Goal: Contribute content: Contribute content

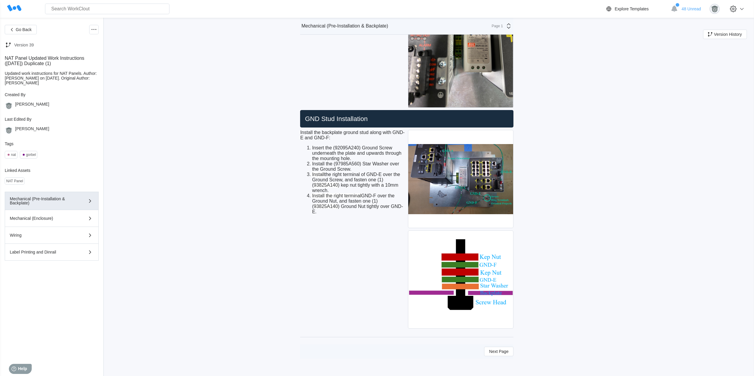
scroll to position [1422, 0]
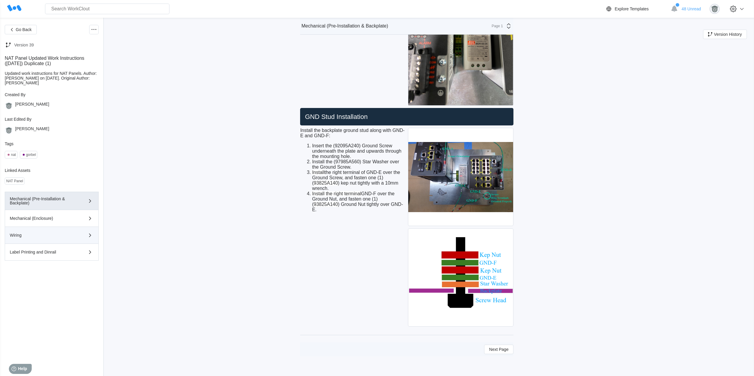
click at [58, 234] on div "Wiring" at bounding box center [43, 235] width 67 height 4
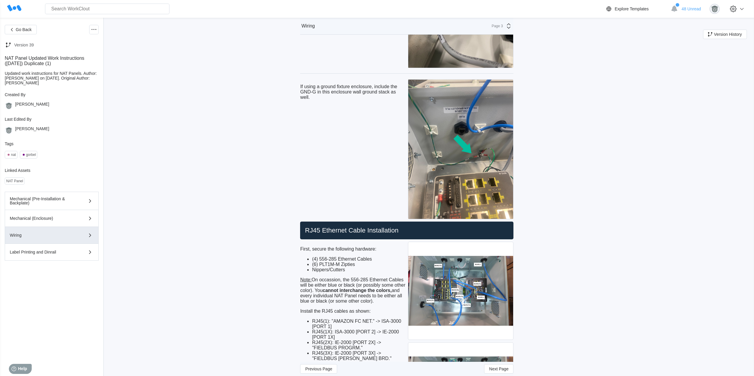
scroll to position [1816, 0]
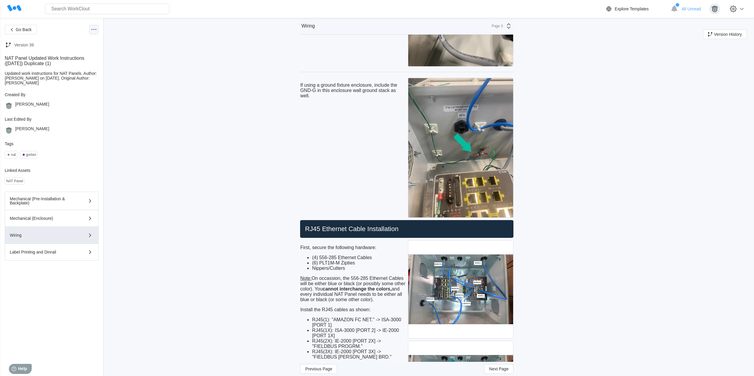
click at [97, 31] on icon at bounding box center [93, 29] width 7 height 7
click at [76, 58] on div "Edit Document" at bounding box center [65, 58] width 27 height 5
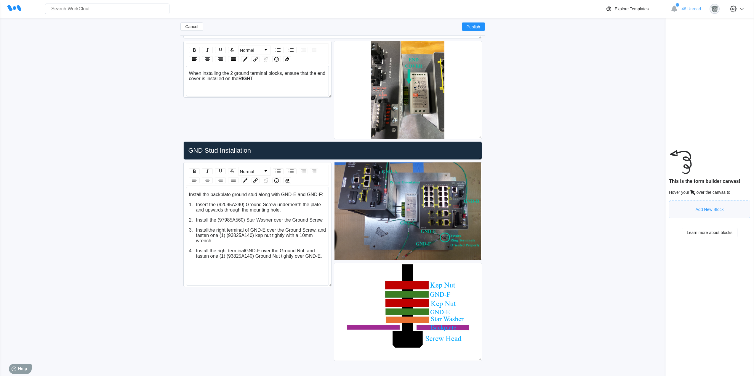
scroll to position [1463, 0]
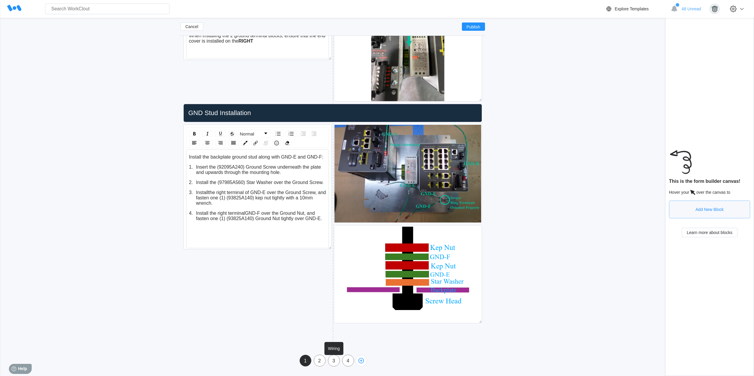
click at [334, 363] on div "3" at bounding box center [333, 361] width 11 height 5
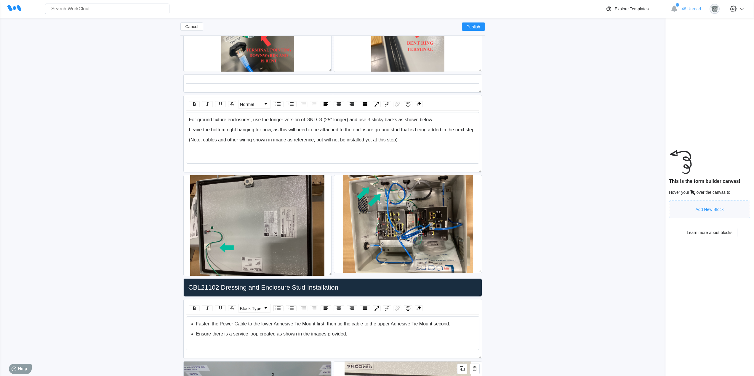
type input "Wiring"
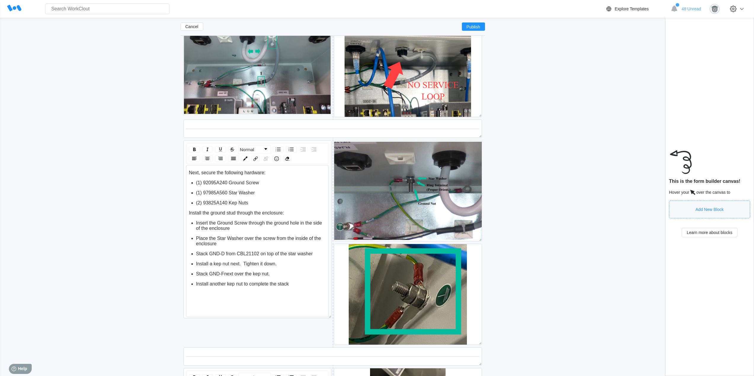
scroll to position [2154, 0]
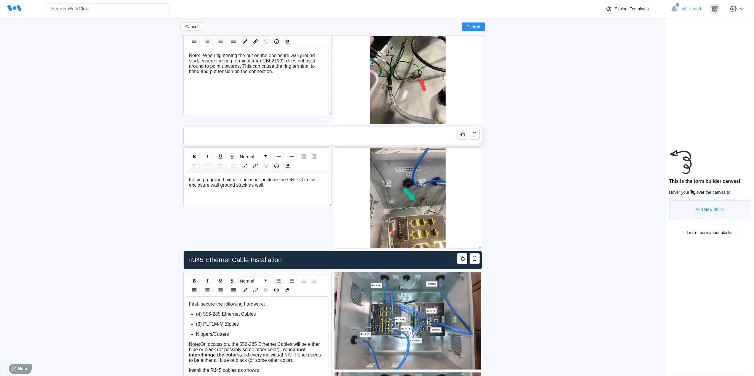
click at [461, 134] on icon "button" at bounding box center [462, 134] width 7 height 7
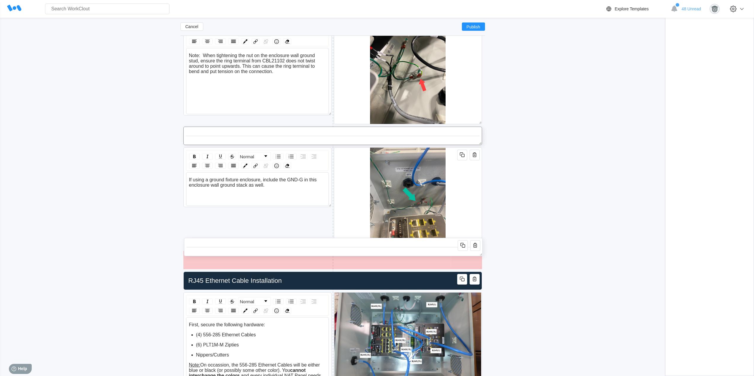
drag, startPoint x: 411, startPoint y: 164, endPoint x: 411, endPoint y: 257, distance: 93.6
click at [411, 254] on div at bounding box center [333, 247] width 293 height 13
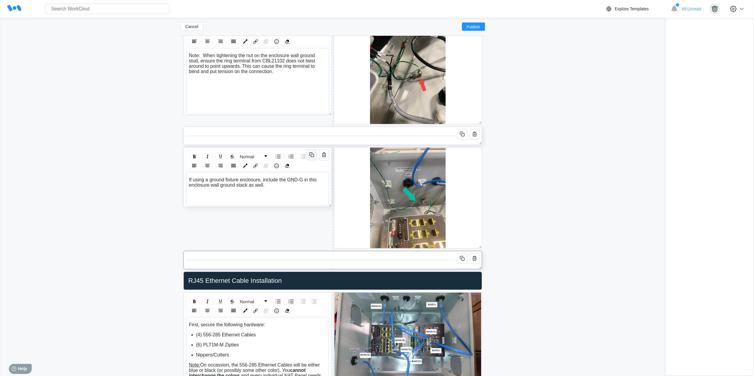
click at [312, 155] on icon "button" at bounding box center [311, 154] width 7 height 7
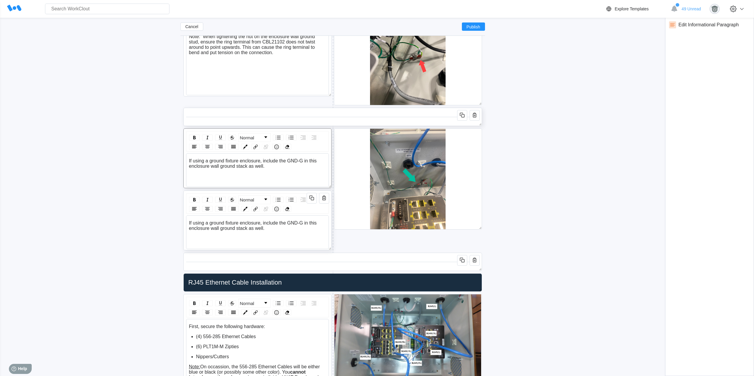
scroll to position [2204, 0]
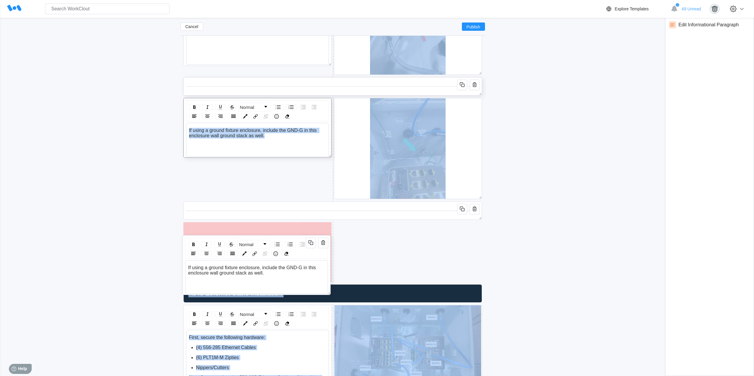
drag, startPoint x: 289, startPoint y: 162, endPoint x: 287, endPoint y: 219, distance: 56.9
click at [287, 235] on div "Normal If using a ground fixture enclosure, include the GND-G in this enclosure…" at bounding box center [256, 265] width 148 height 60
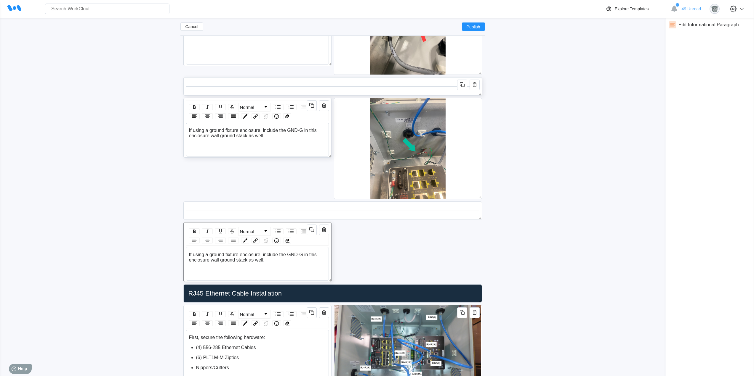
click at [269, 262] on div "If using a ground fixture enclosure, include the GND-G in this enclosure wall g…" at bounding box center [257, 257] width 137 height 11
drag, startPoint x: 267, startPoint y: 261, endPoint x: 185, endPoint y: 256, distance: 82.8
click at [185, 256] on div "Normal If using a ground fixture enclosure, include the GND-G in this enclosure…" at bounding box center [257, 252] width 148 height 60
click at [269, 260] on div "If using a ground fixture enclosure, include the GND-G in this enclosure wall g…" at bounding box center [257, 257] width 137 height 11
drag, startPoint x: 269, startPoint y: 261, endPoint x: 183, endPoint y: 252, distance: 86.7
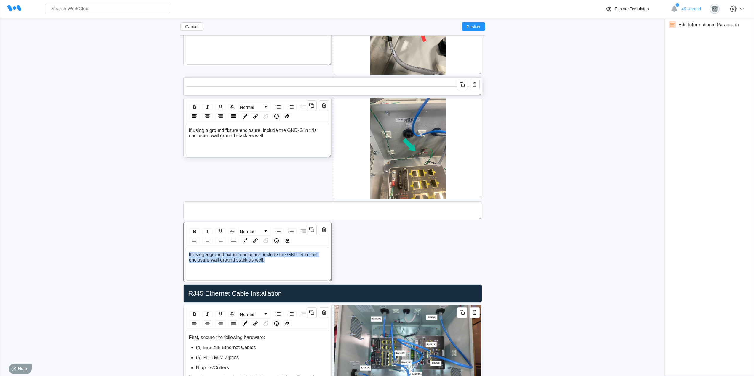
click at [183, 252] on div "Normal If using a ground fixture enclosure, include the GND-G in this enclosure…" at bounding box center [257, 252] width 148 height 60
click at [262, 254] on div "Install wires "N" and "120V":" at bounding box center [257, 254] width 137 height 5
click at [201, 255] on span "Install wires "N" and "120V" in device MDR-60-24" at bounding box center [241, 254] width 104 height 5
click at [246, 255] on span "Land wires "N" and "120V" in device MDR-60-24" at bounding box center [240, 254] width 102 height 5
click at [228, 266] on div ""N"" at bounding box center [257, 264] width 137 height 5
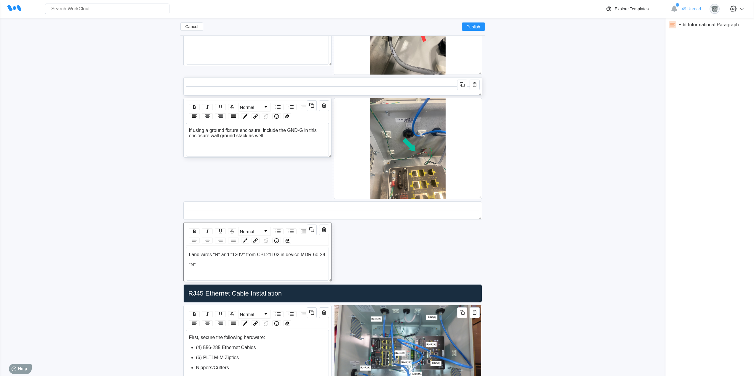
click at [324, 255] on span "Land wires "N" and "120V" from CBL21102 in device MDR-60-24" at bounding box center [257, 254] width 136 height 5
drag, startPoint x: 197, startPoint y: 271, endPoint x: 199, endPoint y: 268, distance: 3.2
click at [198, 271] on div ""N"" at bounding box center [257, 270] width 137 height 5
click at [278, 231] on img "rdw-list-control" at bounding box center [278, 231] width 7 height 7
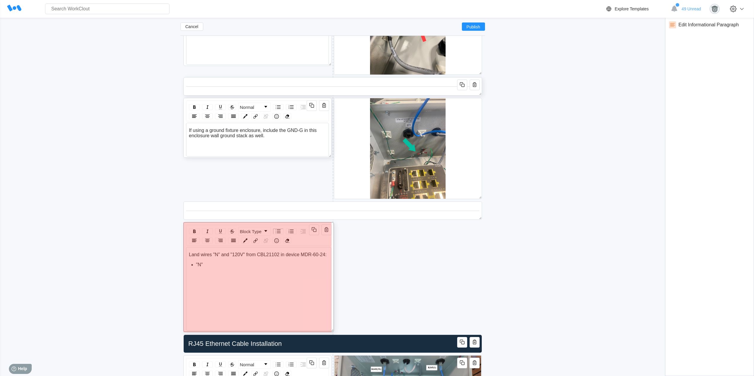
drag, startPoint x: 330, startPoint y: 281, endPoint x: 231, endPoint y: 275, distance: 99.4
click at [333, 330] on span at bounding box center [331, 329] width 6 height 6
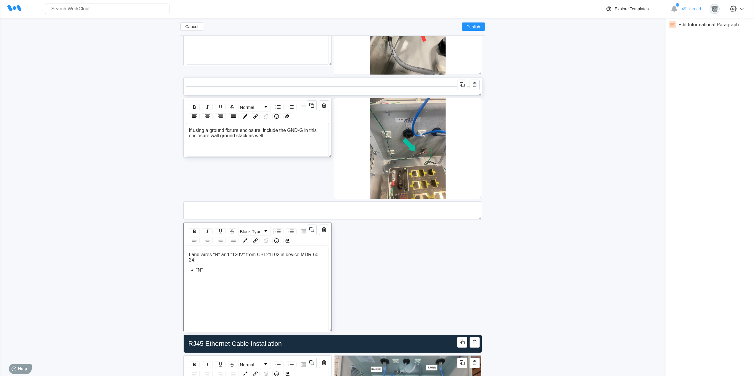
click at [225, 270] on div ""N"" at bounding box center [261, 270] width 130 height 5
click at [266, 283] on div "Land wires "N" and "120V" from CBL21102 in device MDR-60-24: "N" lands in termi…" at bounding box center [257, 273] width 137 height 42
click at [243, 290] on span "NOTE: Always reference wirelist WL00043 before landing wires." at bounding box center [256, 290] width 134 height 5
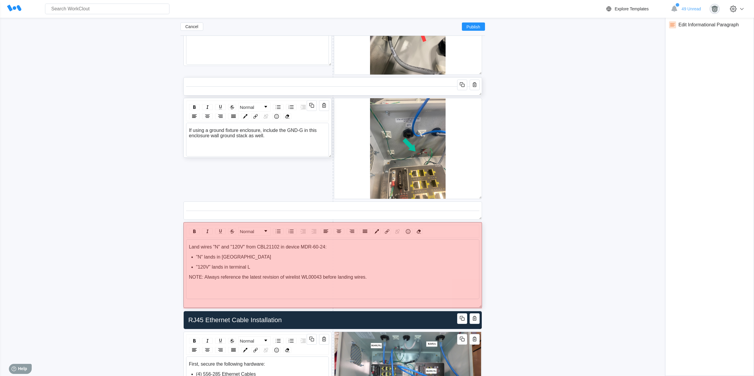
drag, startPoint x: 329, startPoint y: 329, endPoint x: 488, endPoint y: 305, distance: 160.9
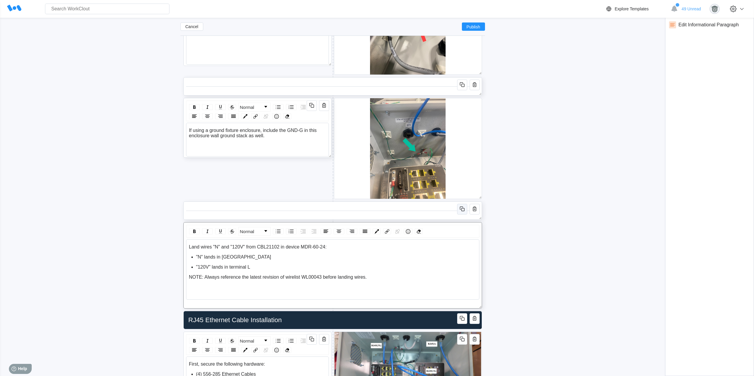
click at [462, 208] on icon "button" at bounding box center [462, 209] width 7 height 7
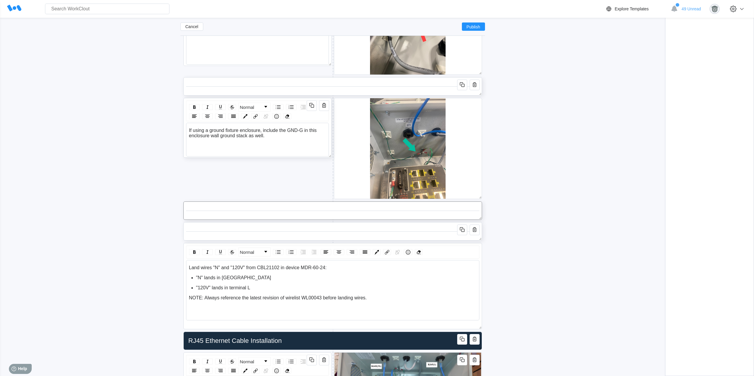
click at [392, 226] on div at bounding box center [332, 231] width 293 height 13
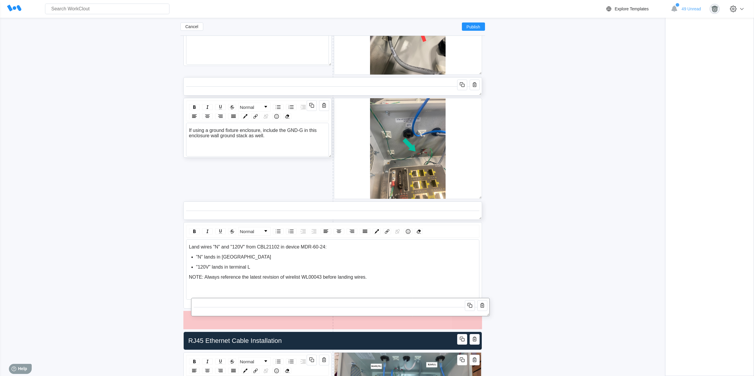
drag, startPoint x: 392, startPoint y: 227, endPoint x: 400, endPoint y: 303, distance: 76.2
click at [400, 303] on div at bounding box center [340, 307] width 293 height 13
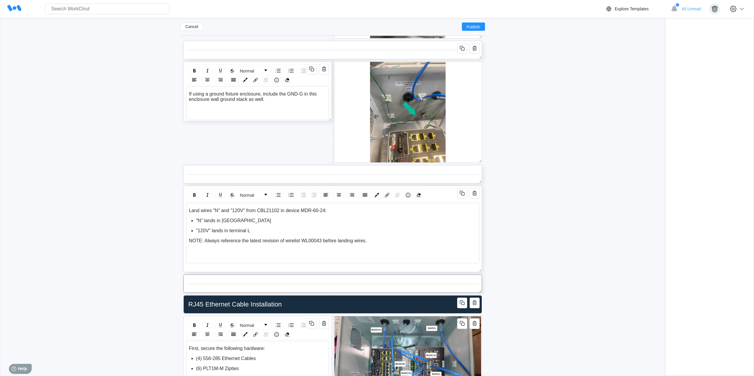
scroll to position [2253, 0]
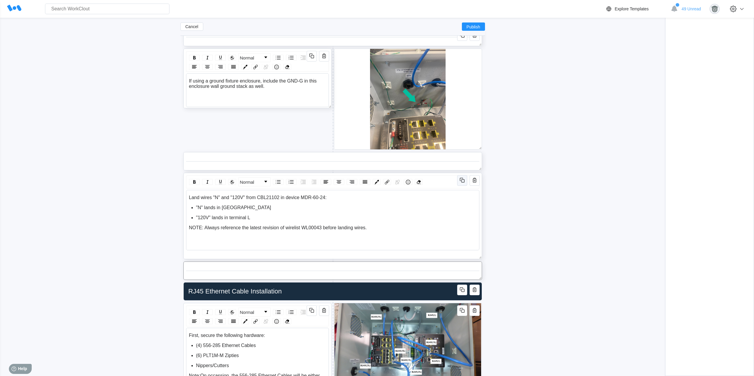
click at [463, 182] on icon "button" at bounding box center [462, 180] width 7 height 7
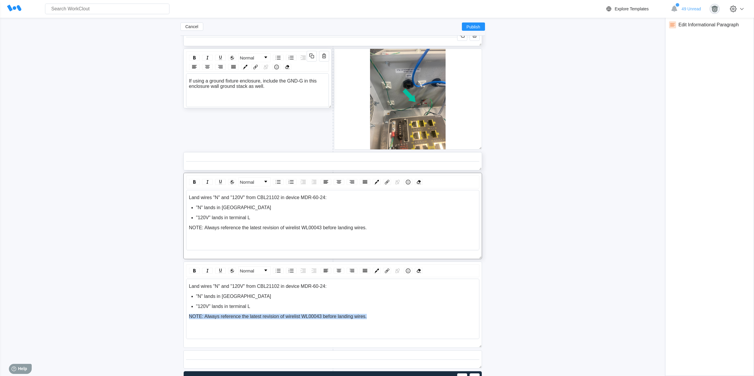
drag, startPoint x: 370, startPoint y: 318, endPoint x: 176, endPoint y: 274, distance: 199.0
click at [356, 308] on div ""120V" lands in terminal L" at bounding box center [336, 306] width 281 height 5
drag, startPoint x: 360, startPoint y: 315, endPoint x: 188, endPoint y: 286, distance: 174.3
click at [188, 286] on div "Land wires "N" and "120V" from CBL21102 in device MDR-60-24: "N" lands in termi…" at bounding box center [332, 309] width 293 height 60
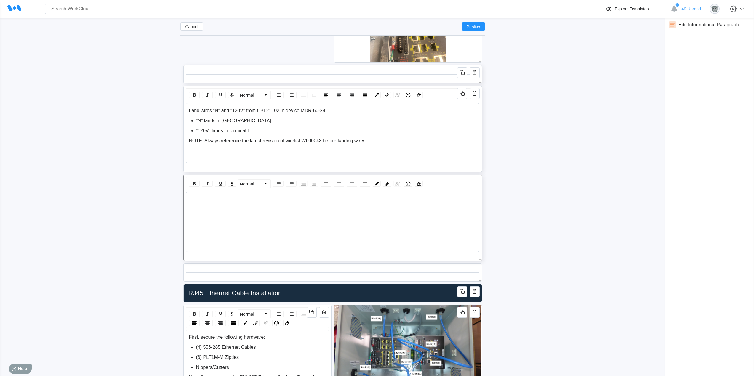
scroll to position [2401, 0]
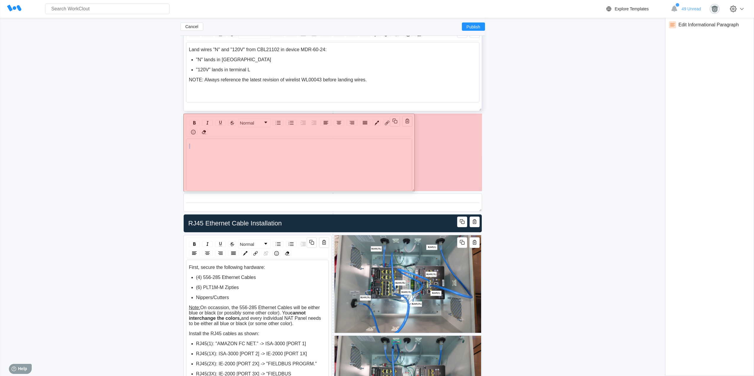
drag, startPoint x: 481, startPoint y: 196, endPoint x: 327, endPoint y: 156, distance: 159.4
click at [409, 186] on span at bounding box center [412, 189] width 6 height 6
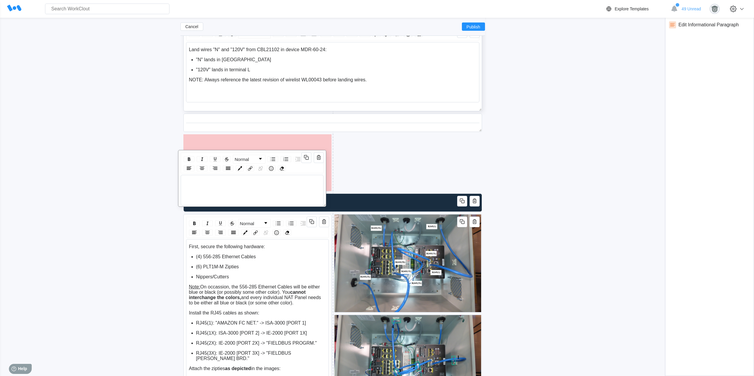
drag, startPoint x: 283, startPoint y: 115, endPoint x: 277, endPoint y: 154, distance: 40.1
click at [277, 154] on div "Normal" at bounding box center [252, 178] width 148 height 57
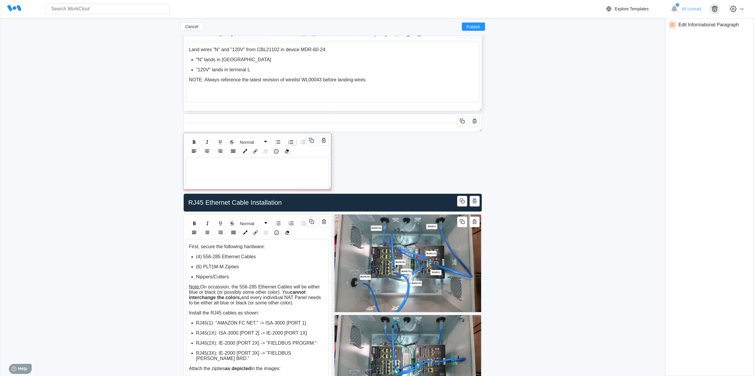
drag, startPoint x: 291, startPoint y: 158, endPoint x: 293, endPoint y: 138, distance: 20.0
click at [291, 134] on div "Normal" at bounding box center [257, 161] width 148 height 57
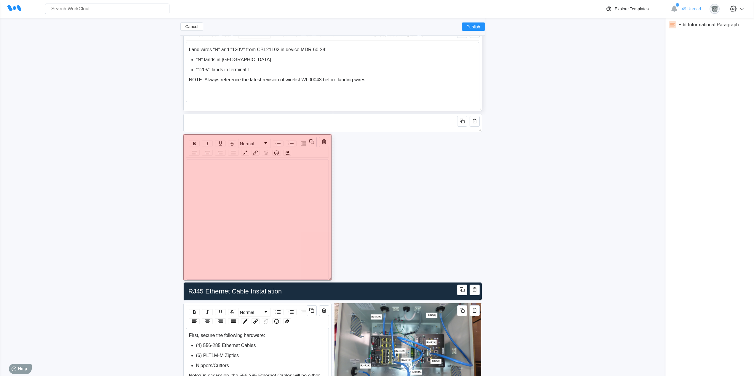
drag, startPoint x: 326, startPoint y: 189, endPoint x: 321, endPoint y: 277, distance: 88.1
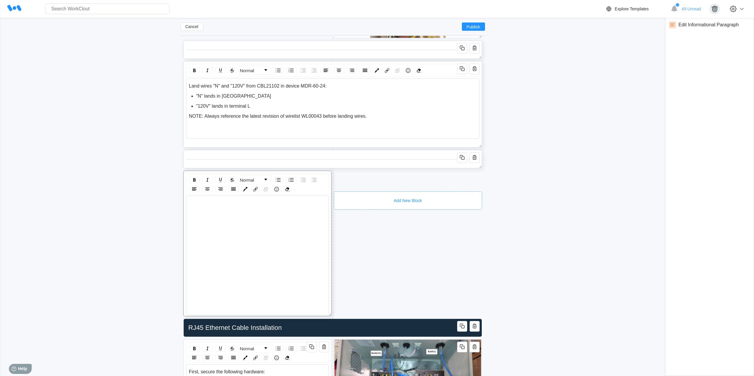
scroll to position [2352, 0]
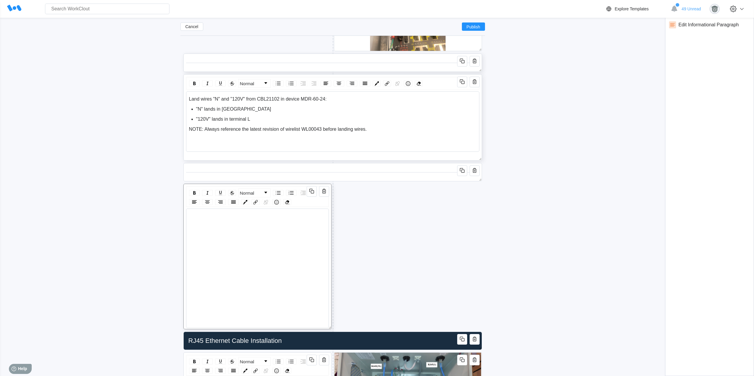
click at [227, 223] on div "rdw-editor" at bounding box center [257, 242] width 137 height 57
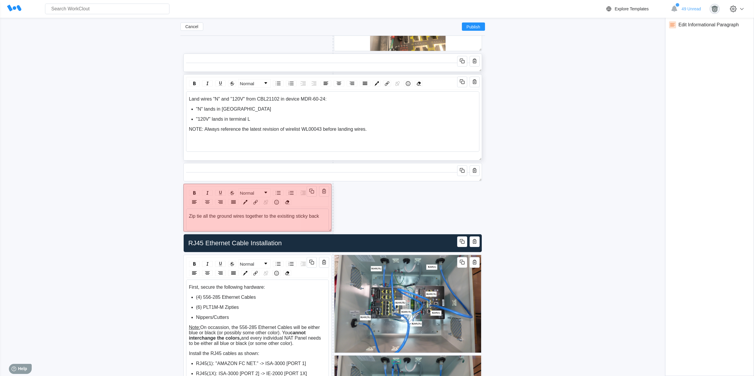
drag, startPoint x: 329, startPoint y: 327, endPoint x: 314, endPoint y: 231, distance: 97.7
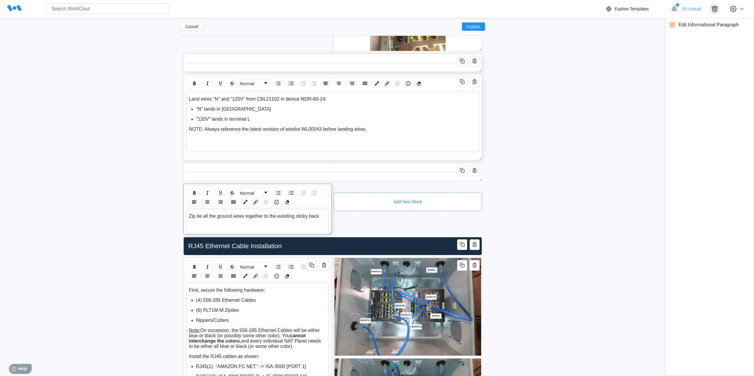
click at [360, 195] on div "Add New Block" at bounding box center [408, 202] width 148 height 18
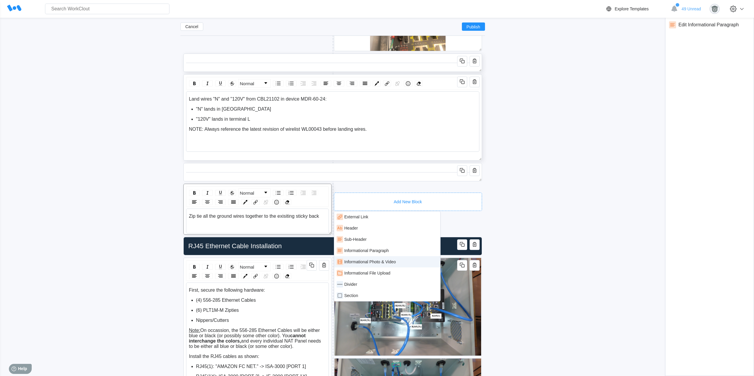
click at [386, 261] on div "Informational Photo & Video" at bounding box center [370, 262] width 52 height 5
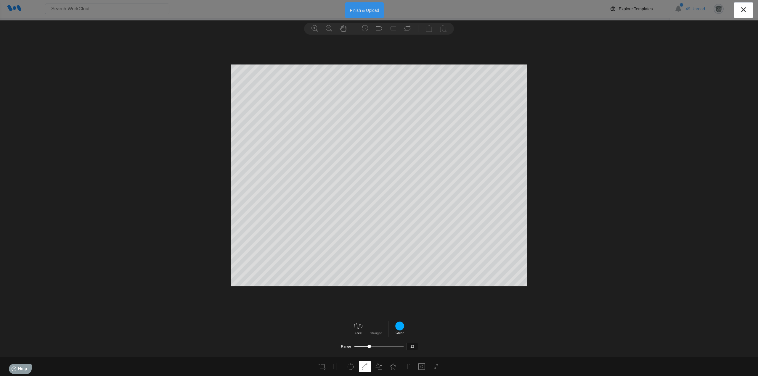
click at [377, 13] on button "Finish & Upload" at bounding box center [364, 10] width 39 height 16
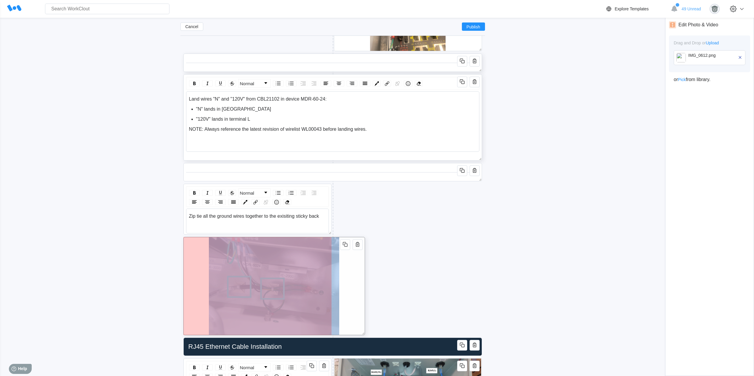
drag, startPoint x: 480, startPoint y: 332, endPoint x: 347, endPoint y: 323, distance: 133.3
click at [361, 327] on div at bounding box center [274, 286] width 182 height 98
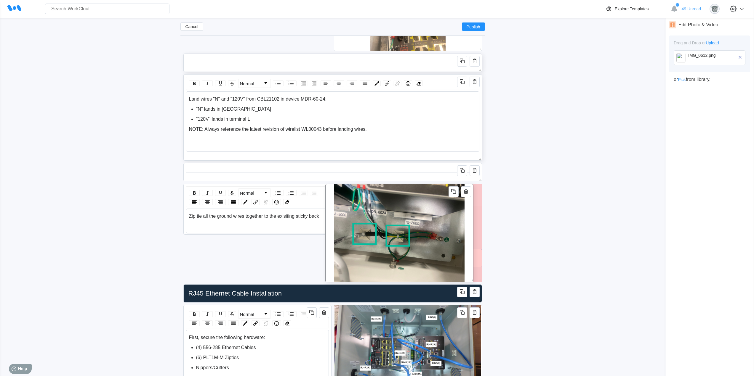
drag, startPoint x: 327, startPoint y: 304, endPoint x: 469, endPoint y: 253, distance: 150.4
click at [469, 252] on div at bounding box center [399, 233] width 148 height 98
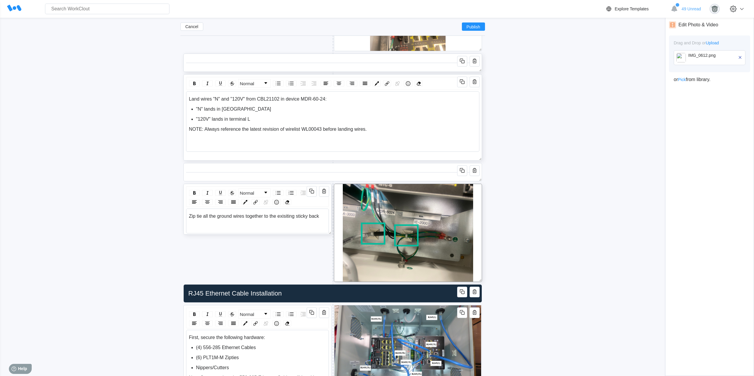
click at [321, 216] on div "Zip tie all the ground wires together to the exisiting sticky back" at bounding box center [257, 216] width 137 height 5
click at [462, 170] on icon "button" at bounding box center [462, 170] width 7 height 7
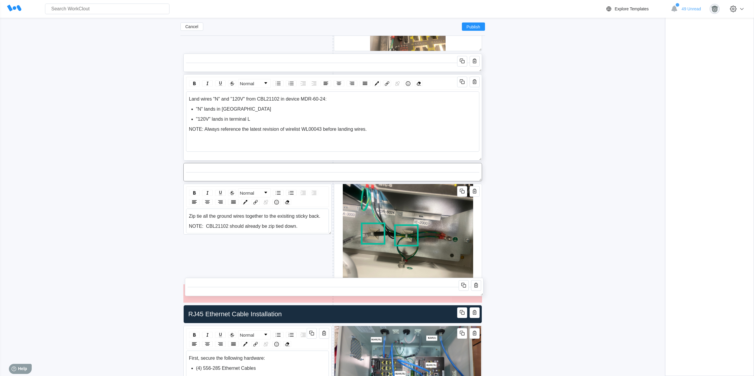
drag, startPoint x: 392, startPoint y: 194, endPoint x: 393, endPoint y: 288, distance: 93.9
click at [393, 288] on div at bounding box center [334, 287] width 293 height 13
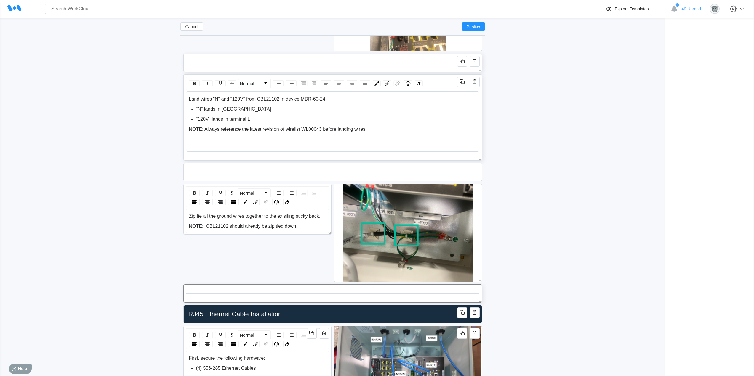
scroll to position [2401, 0]
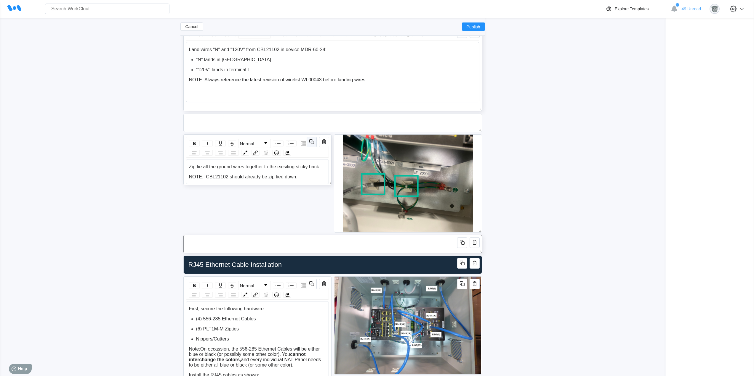
click at [309, 142] on icon "button" at bounding box center [311, 141] width 7 height 7
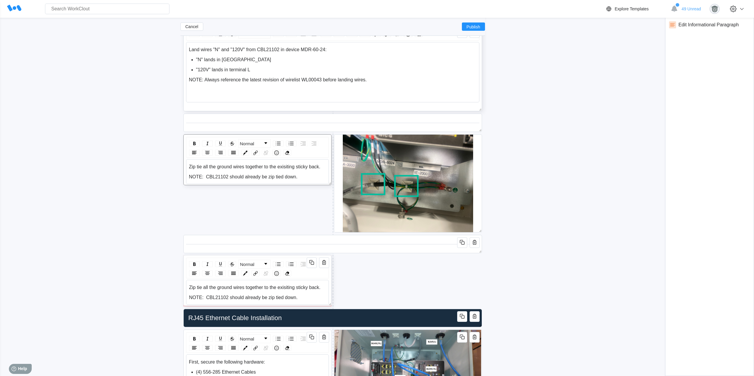
drag, startPoint x: 295, startPoint y: 189, endPoint x: 295, endPoint y: 255, distance: 65.5
click at [295, 255] on div "Normal Zip tie all the ground wires together to the exisiting sticky back. NOTE…" at bounding box center [257, 280] width 148 height 51
click at [300, 297] on div "NOTE: CBL21102 should already be zip tied down." at bounding box center [257, 298] width 137 height 5
click at [297, 292] on div "Zip tie all the ground wires together to the exisiting sticky back. NOTE: CBL21…" at bounding box center [257, 293] width 137 height 15
click at [233, 286] on div "rdw-wrapper" at bounding box center [257, 293] width 143 height 25
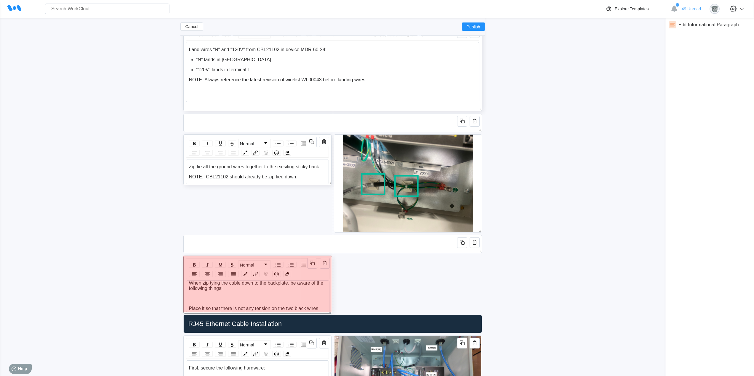
scroll to position [0, 0]
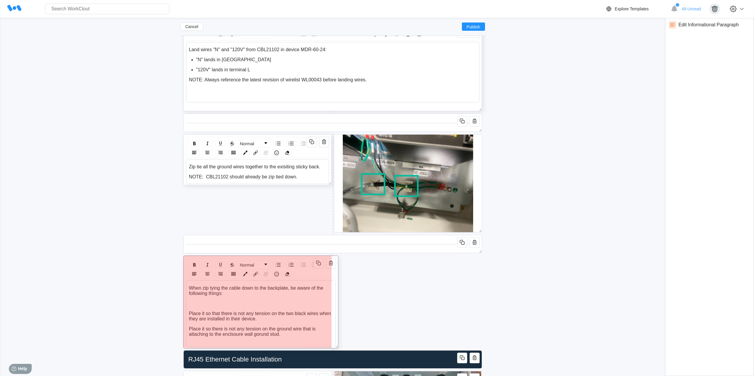
drag, startPoint x: 329, startPoint y: 304, endPoint x: 336, endPoint y: 352, distance: 49.1
click at [336, 349] on span at bounding box center [335, 346] width 6 height 6
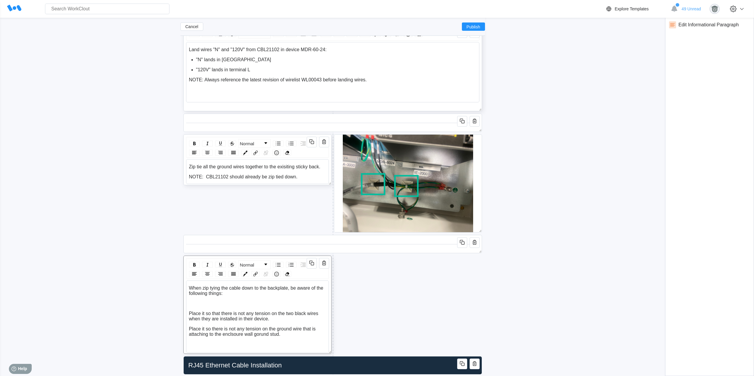
click at [189, 315] on span "Place it so that there is not any tension on the two black wires when they are …" at bounding box center [254, 316] width 131 height 10
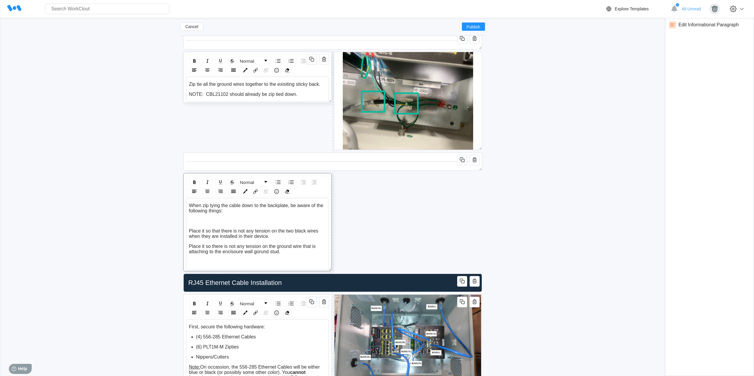
scroll to position [2500, 0]
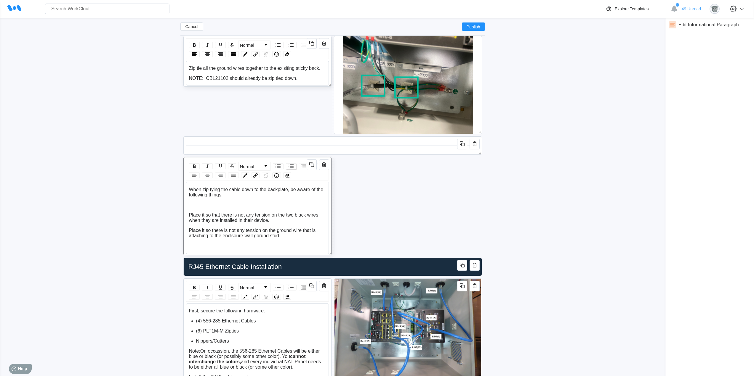
click at [288, 166] on img "rdw-list-control" at bounding box center [291, 166] width 7 height 7
click at [188, 230] on div "When zip tying the cable down to the backplate, be aware of the following thing…" at bounding box center [257, 218] width 143 height 72
click at [190, 230] on span "Place it so there is not any tension on the ground wire that is attaching to th…" at bounding box center [253, 233] width 128 height 10
click at [289, 168] on img "rdw-list-control" at bounding box center [291, 166] width 7 height 7
click at [371, 182] on div "Add New Block" at bounding box center [408, 190] width 148 height 18
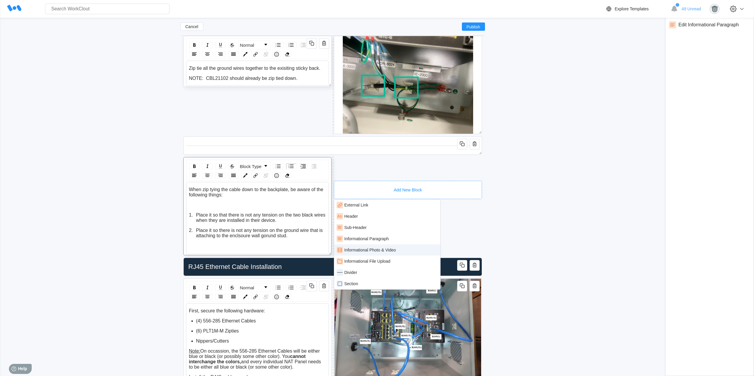
click at [378, 249] on div "Informational Photo & Video" at bounding box center [370, 250] width 52 height 5
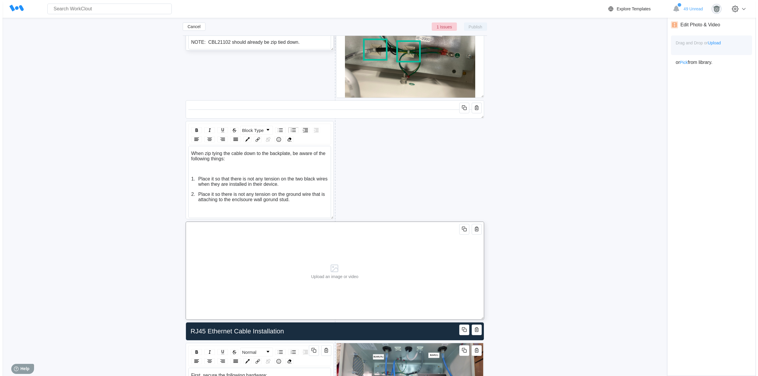
scroll to position [2550, 0]
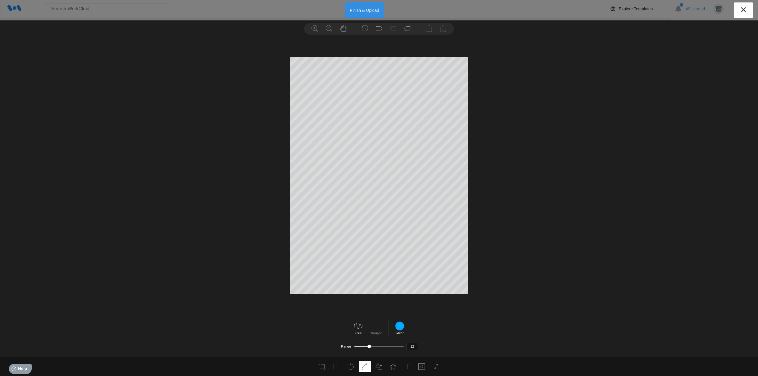
click at [372, 10] on button "Finish & Upload" at bounding box center [364, 10] width 39 height 16
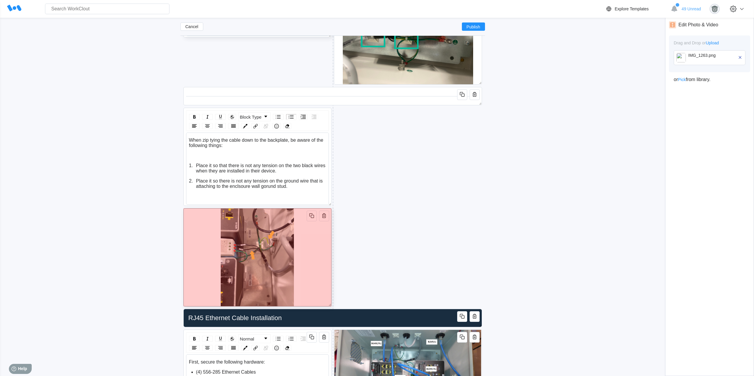
drag, startPoint x: 481, startPoint y: 304, endPoint x: 298, endPoint y: 299, distance: 183.1
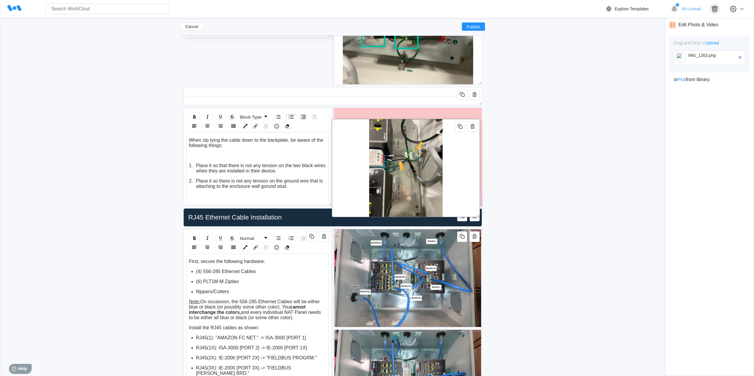
drag, startPoint x: 305, startPoint y: 282, endPoint x: 453, endPoint y: 182, distance: 178.7
click at [453, 186] on div at bounding box center [406, 168] width 148 height 98
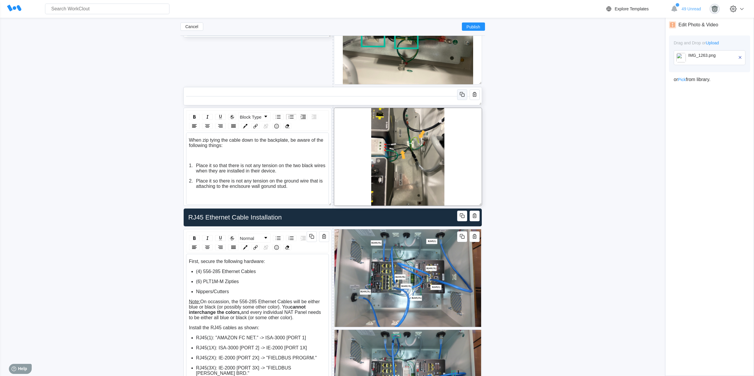
click at [464, 95] on icon "button" at bounding box center [462, 95] width 3 height 3
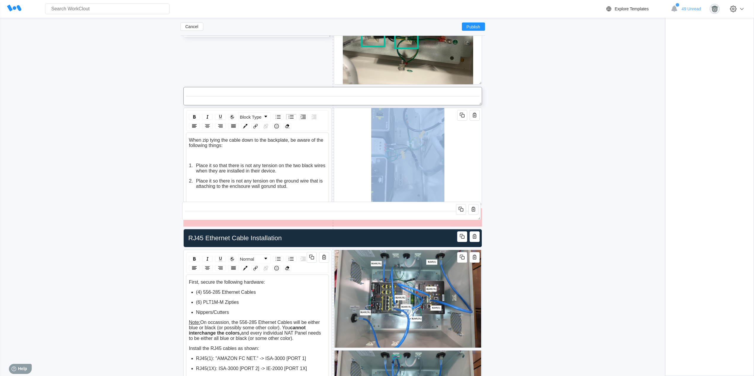
drag, startPoint x: 403, startPoint y: 121, endPoint x: 545, endPoint y: 221, distance: 173.0
click at [403, 215] on div at bounding box center [331, 211] width 293 height 13
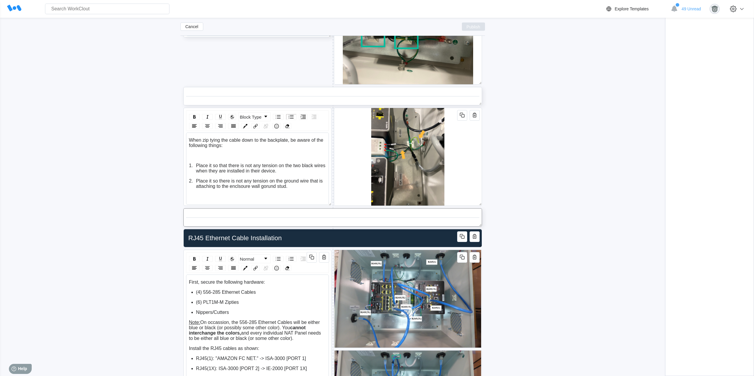
click at [477, 27] on span "Publish" at bounding box center [474, 27] width 14 height 4
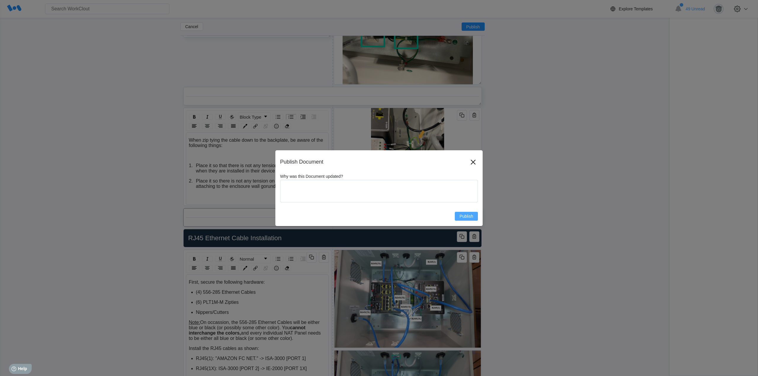
click at [471, 214] on span "Publish" at bounding box center [467, 216] width 14 height 4
click at [462, 216] on span "Publish" at bounding box center [467, 216] width 14 height 4
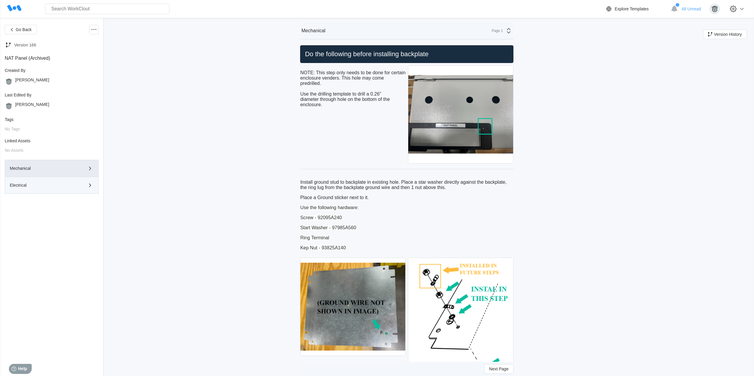
click at [47, 184] on div "Electrical" at bounding box center [43, 185] width 67 height 4
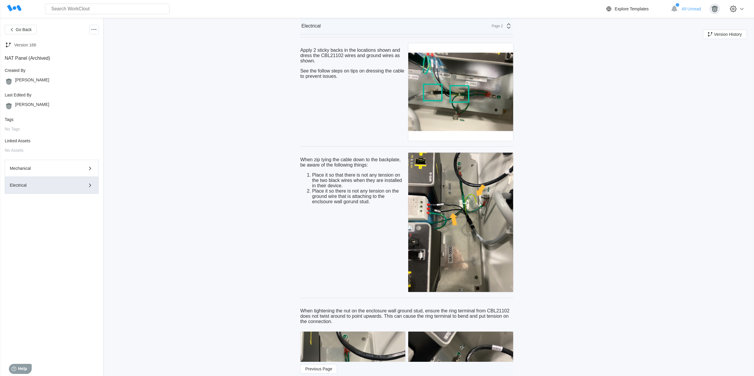
scroll to position [987, 0]
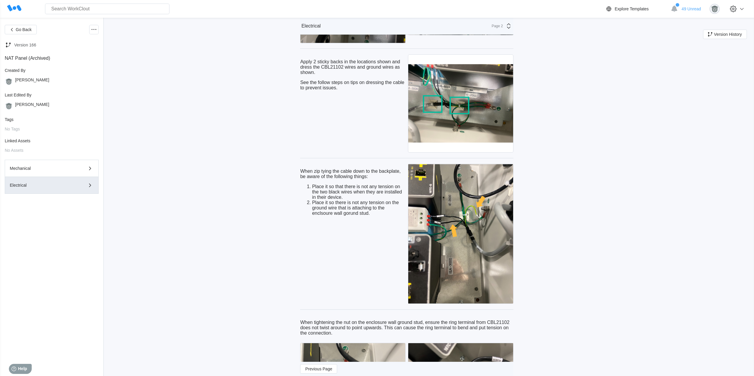
drag, startPoint x: 372, startPoint y: 211, endPoint x: 374, endPoint y: 214, distance: 3.0
click at [372, 211] on li "Place it so there is not any tension on the ground wire that is attaching to th…" at bounding box center [359, 208] width 94 height 16
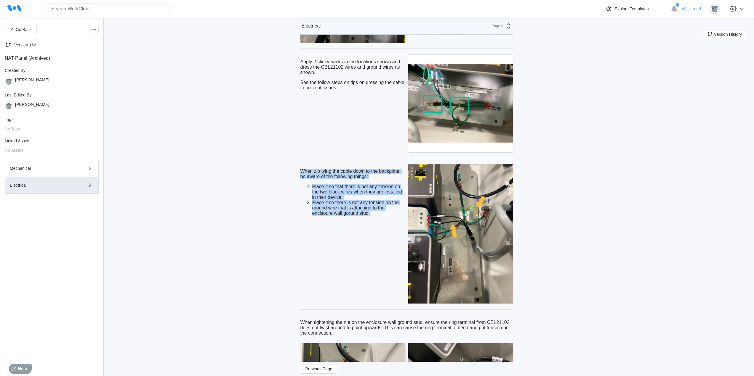
drag, startPoint x: 376, startPoint y: 213, endPoint x: 303, endPoint y: 171, distance: 84.4
click at [303, 171] on div "When zip tying the cable down to the backplate, be aware of the following thing…" at bounding box center [352, 192] width 105 height 47
copy div "When zip tying the cable down to the backplate, be aware of the following thing…"
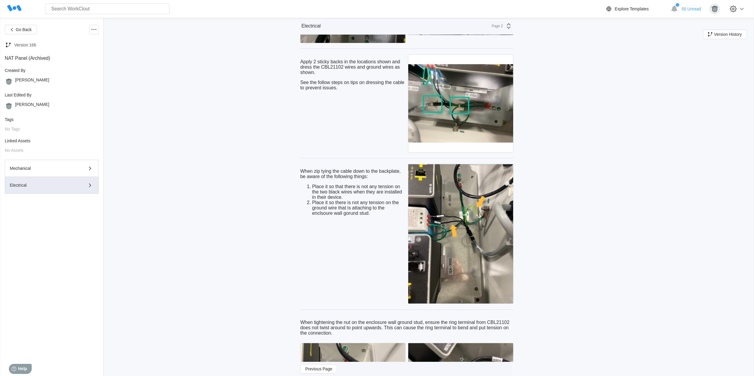
click at [597, 213] on div "Go Back Version 166 NAT Panel (Archived) Created By Tim Ferriter Last Edited By…" at bounding box center [377, 287] width 754 height 2514
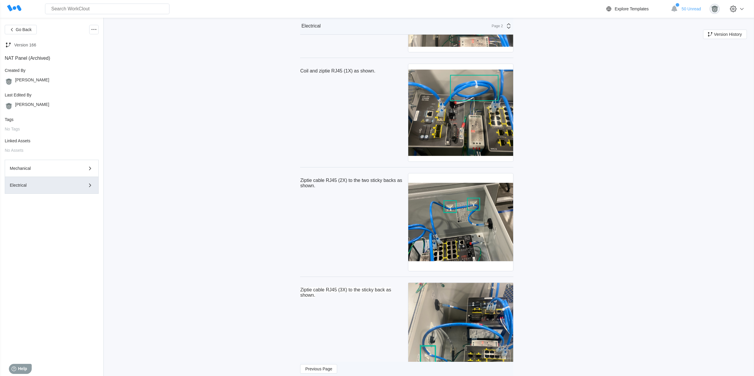
scroll to position [1679, 0]
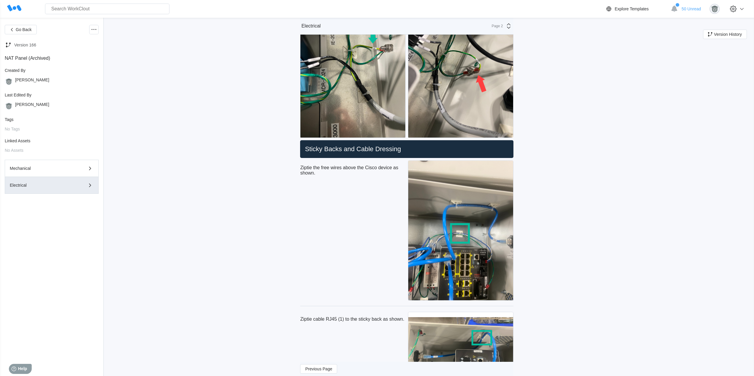
scroll to position [1382, 0]
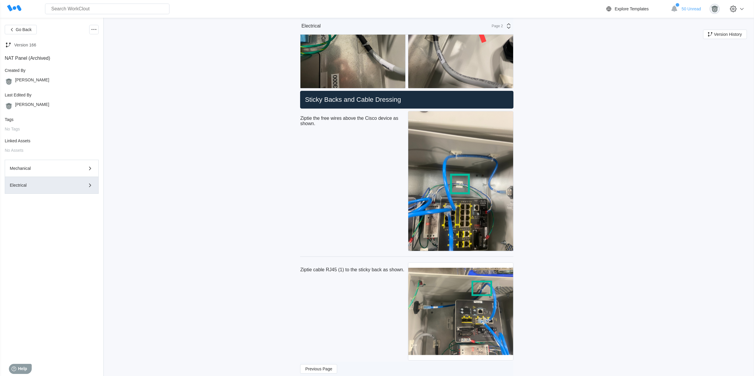
click at [318, 125] on p "Ziptie the free wires above the Cisco device as shown." at bounding box center [352, 121] width 105 height 11
drag, startPoint x: 318, startPoint y: 124, endPoint x: 302, endPoint y: 117, distance: 17.3
click at [302, 117] on p "Ziptie the free wires above the Cisco device as shown." at bounding box center [352, 121] width 105 height 11
copy p "Ziptie the free wires above the Cisco device as shown."
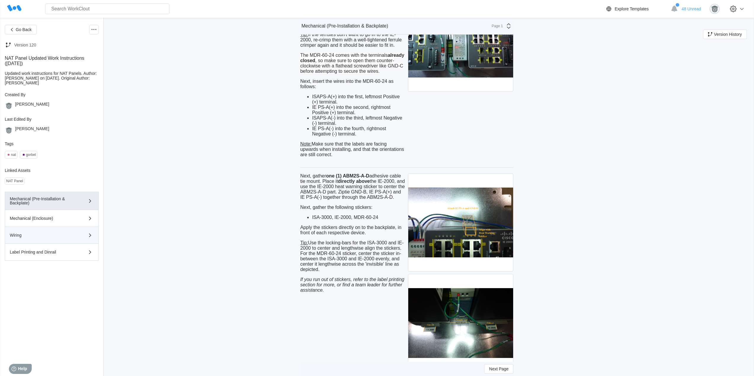
scroll to position [2484, 0]
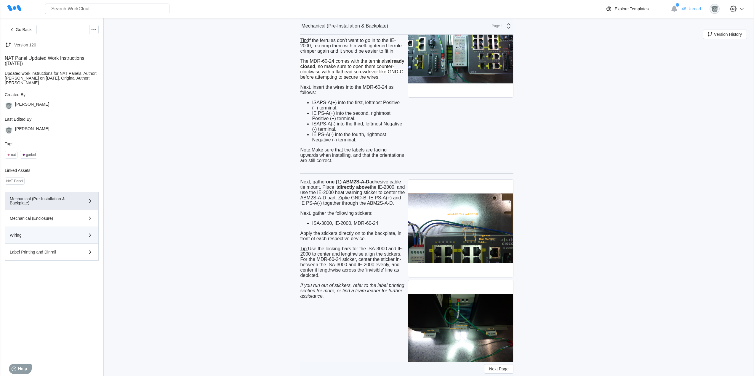
click at [29, 236] on div "Wiring" at bounding box center [43, 235] width 67 height 4
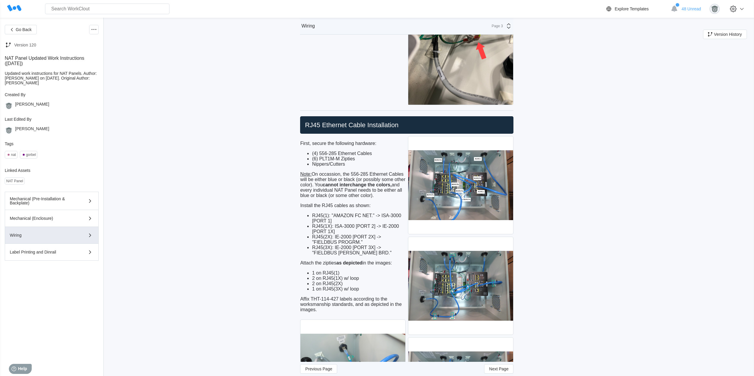
scroll to position [1595, 0]
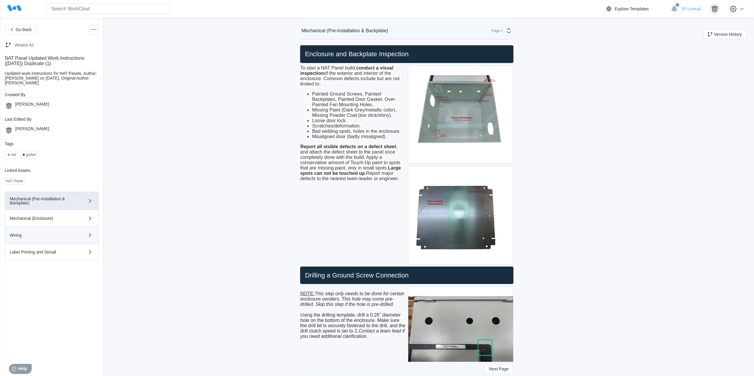
click at [63, 236] on div "Wiring" at bounding box center [43, 235] width 67 height 4
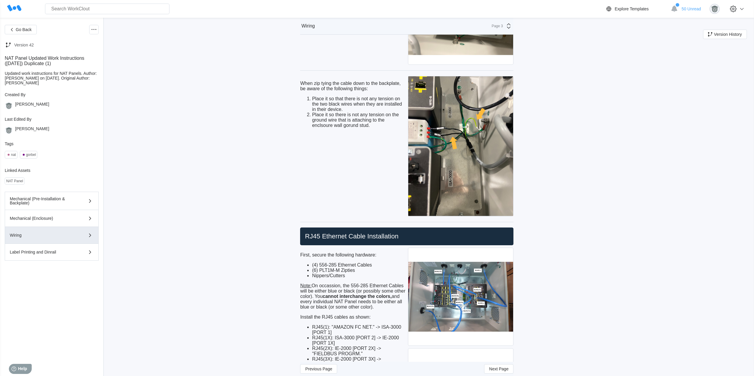
scroll to position [2144, 0]
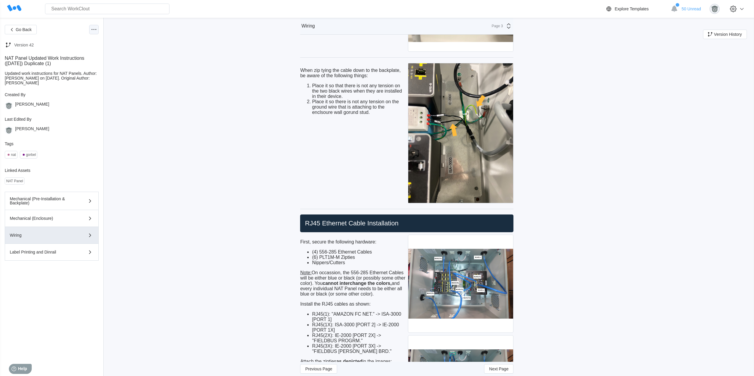
click at [96, 30] on icon at bounding box center [93, 29] width 7 height 7
click at [68, 57] on div "Edit Document" at bounding box center [65, 58] width 27 height 5
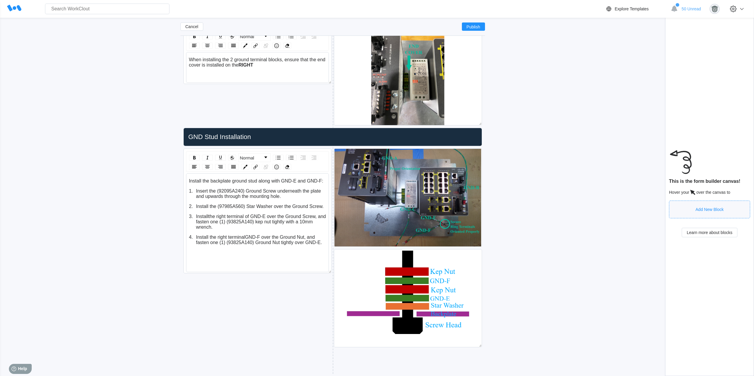
scroll to position [1463, 0]
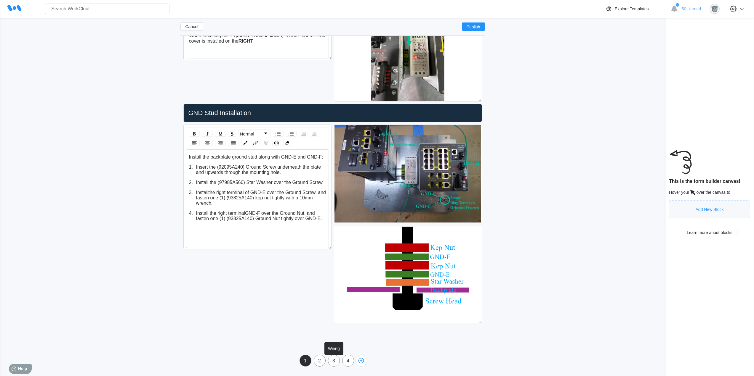
click at [331, 361] on div "3" at bounding box center [333, 361] width 11 height 5
type input "Wiring"
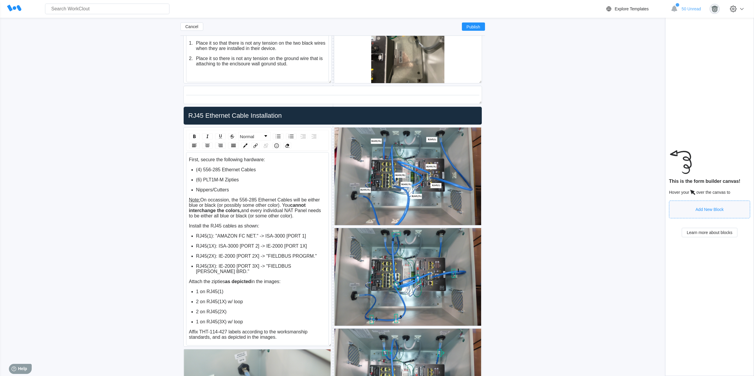
scroll to position [2550, 0]
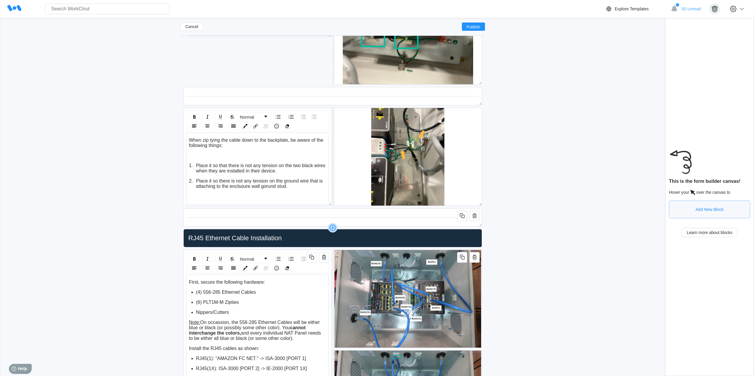
click at [332, 228] on icon at bounding box center [332, 228] width 3 height 1
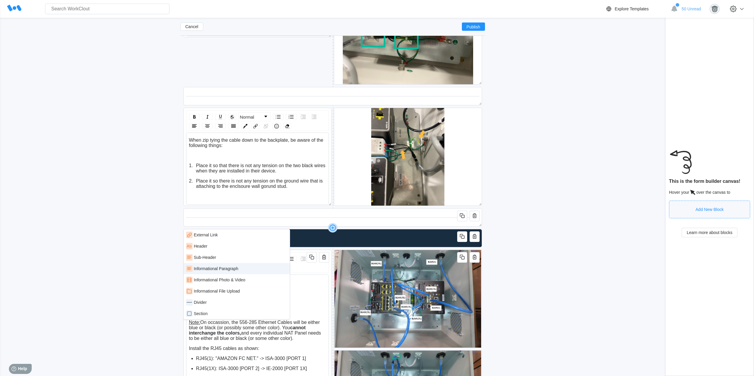
click at [229, 269] on div "Informational Paragraph" at bounding box center [216, 269] width 44 height 5
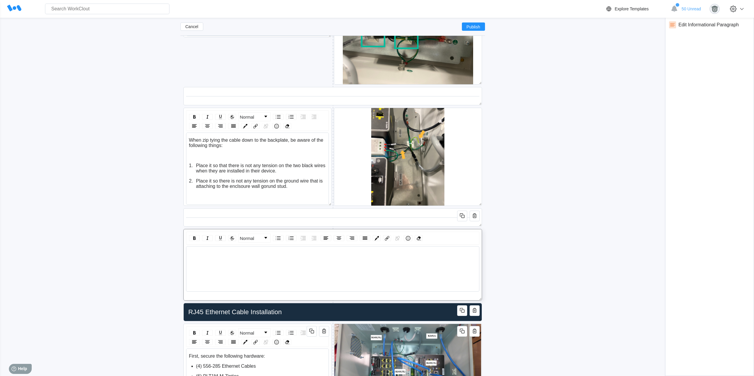
click at [379, 253] on div "rdw-editor" at bounding box center [333, 253] width 288 height 5
click at [284, 253] on div "rdw-editor" at bounding box center [333, 253] width 288 height 5
click at [214, 257] on div "rdw-editor" at bounding box center [333, 253] width 288 height 5
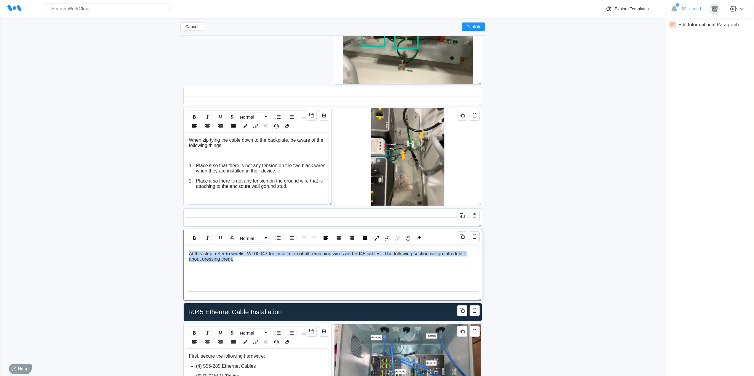
drag, startPoint x: 233, startPoint y: 259, endPoint x: 188, endPoint y: 253, distance: 45.5
click at [189, 253] on div "At this step, refer to wirelist WL00043 for installation of all remaining wires…" at bounding box center [333, 253] width 288 height 4
click at [253, 238] on span "Normal" at bounding box center [247, 238] width 14 height 5
click at [246, 254] on li "H1" at bounding box center [254, 253] width 31 height 7
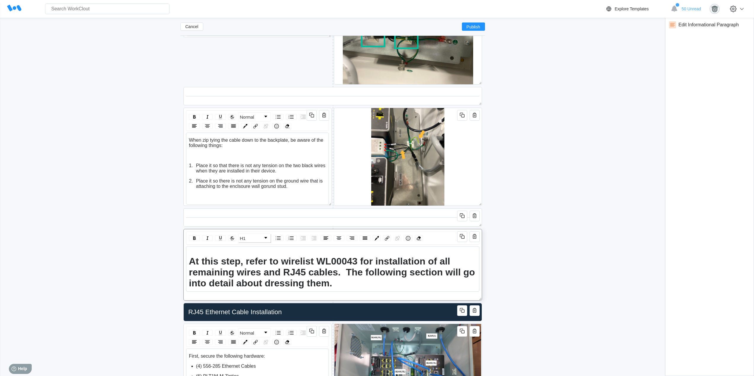
scroll to position [2554, 0]
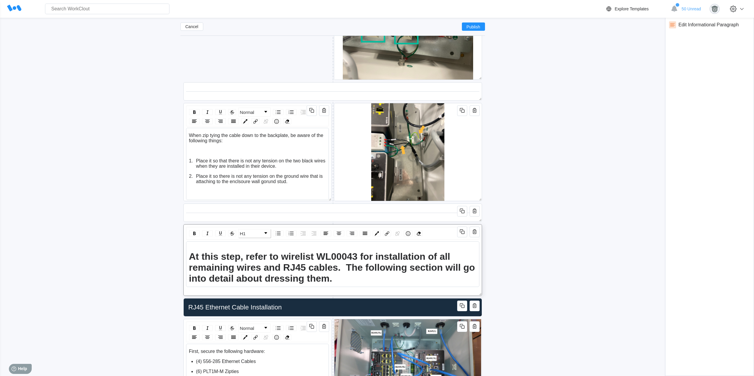
click at [341, 280] on div "At this step, refer to wirelist WL00043 for installation of all remaining wires…" at bounding box center [333, 267] width 288 height 33
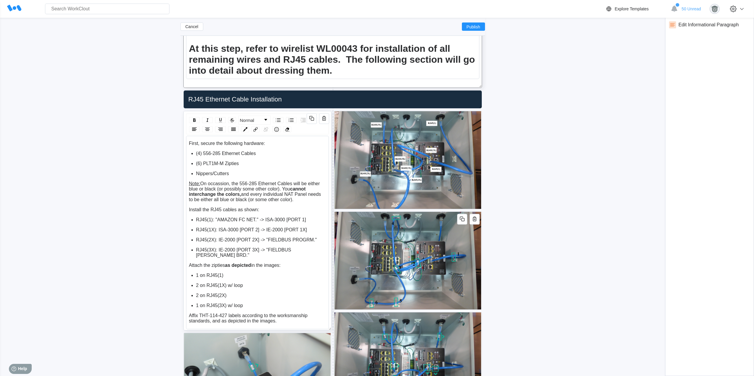
scroll to position [2752, 0]
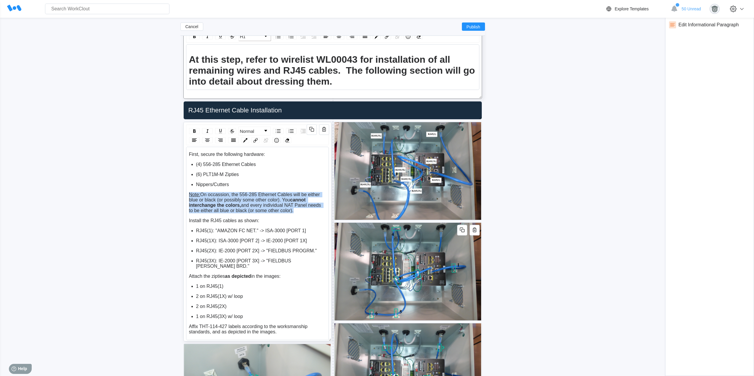
drag, startPoint x: 292, startPoint y: 212, endPoint x: 199, endPoint y: 197, distance: 94.7
click at [188, 194] on div "First, secure the following hardware: (4) 556-285 Ethernet Cables (6) PLT1M-M Z…" at bounding box center [257, 244] width 143 height 194
copy div "Note: On occassion, the 556-285 Ethernet Cables will be either blue or black (o…"
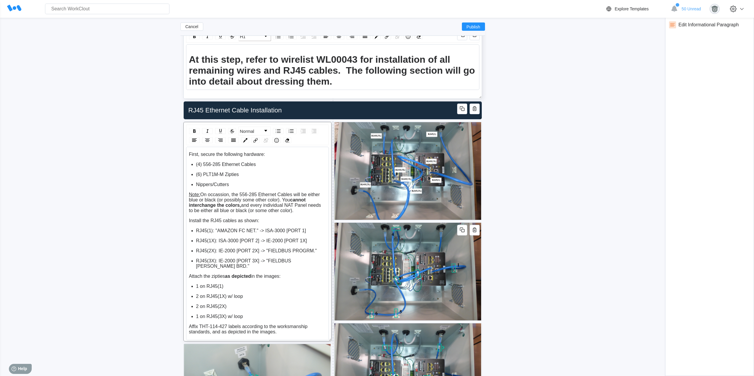
click at [348, 81] on div "At this step, refer to wirelist WL00043 for installation of all remaining wires…" at bounding box center [333, 70] width 288 height 33
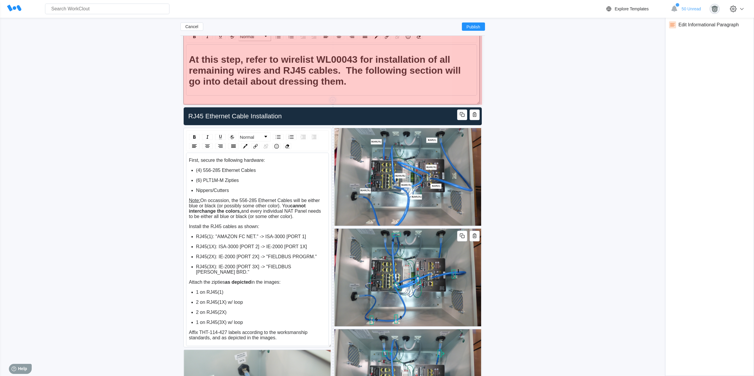
drag, startPoint x: 480, startPoint y: 95, endPoint x: 478, endPoint y: 101, distance: 6.1
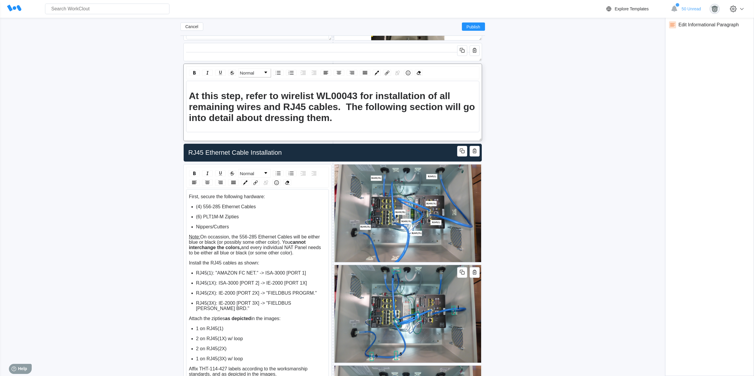
scroll to position [2702, 0]
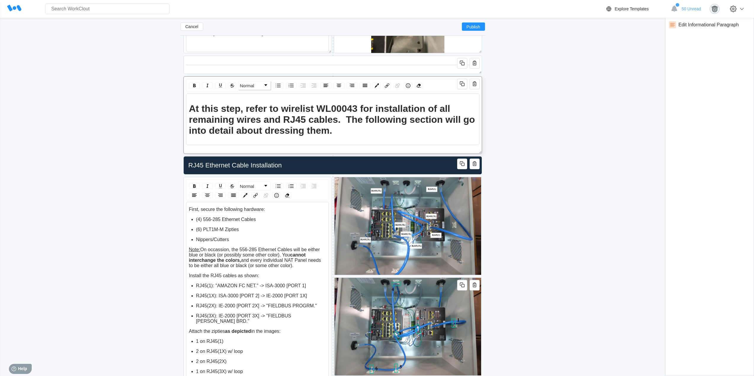
click at [374, 140] on div "At this step, refer to wirelist WL00043 for installation of all remaining wires…" at bounding box center [333, 127] width 288 height 48
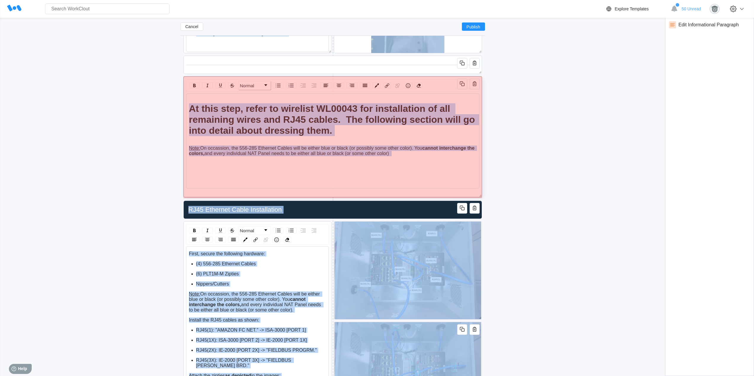
drag, startPoint x: 478, startPoint y: 152, endPoint x: 483, endPoint y: 195, distance: 43.8
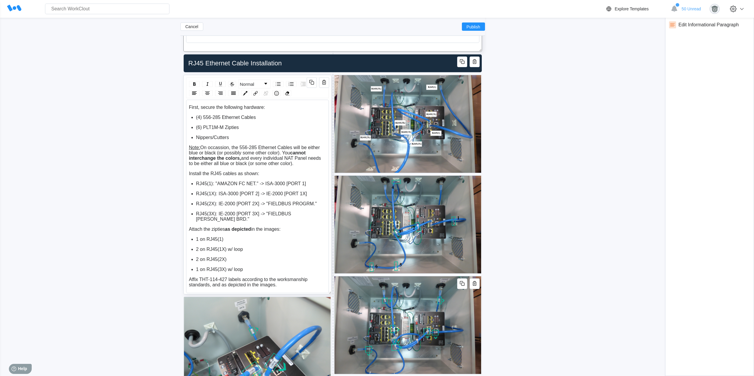
scroll to position [2801, 0]
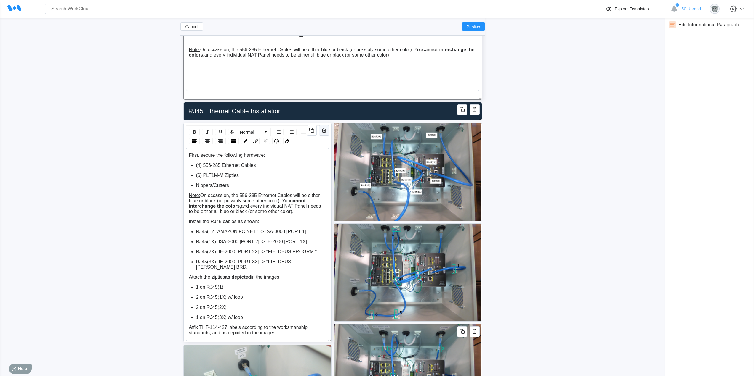
click at [323, 132] on icon "button" at bounding box center [324, 130] width 7 height 7
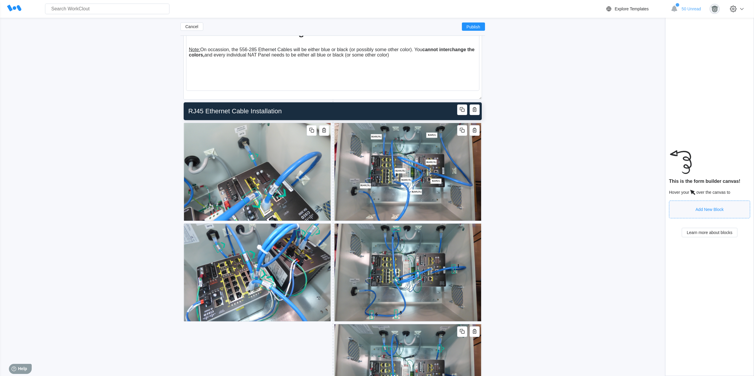
click at [319, 113] on input "RJ45 Ethernet Cable Installation" at bounding box center [331, 111] width 291 height 12
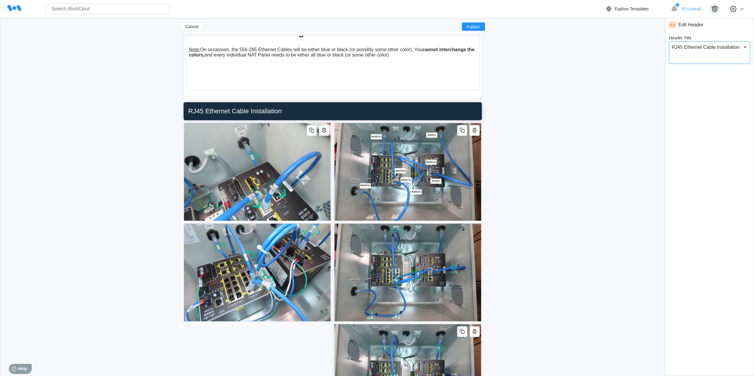
drag, startPoint x: 738, startPoint y: 48, endPoint x: 667, endPoint y: 49, distance: 70.8
click at [667, 49] on div "Edit Header Header Title RJ45 Ethernet Cable Installation x" at bounding box center [709, 197] width 89 height 359
type input "W"
type textarea "W"
type textarea "x"
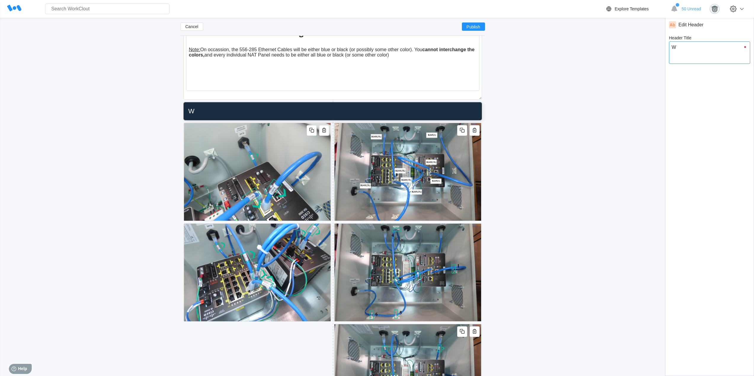
type input "Wi"
type textarea "Wi"
type textarea "x"
type input "Wir"
type textarea "Wir"
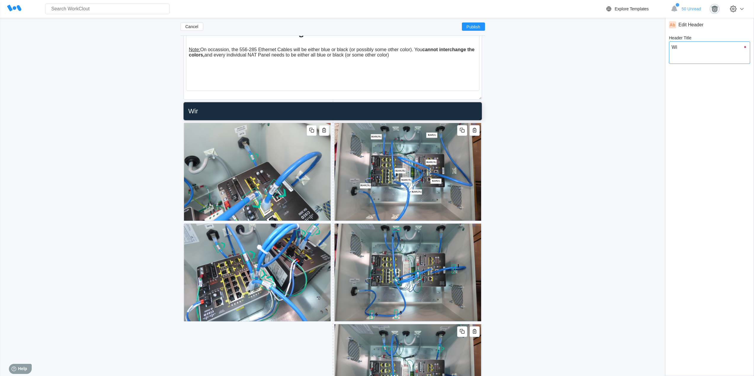
type textarea "x"
type input "Wire"
type textarea "Wire"
type textarea "x"
type input "Wire"
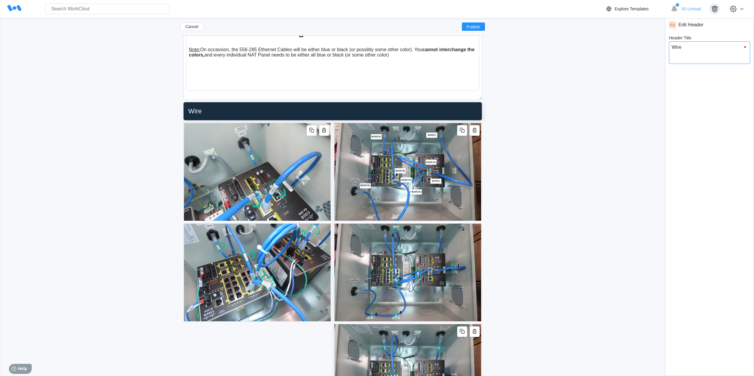
type textarea "Wire"
type textarea "x"
type textarea "Wire a"
type input "Wire a"
type textarea "x"
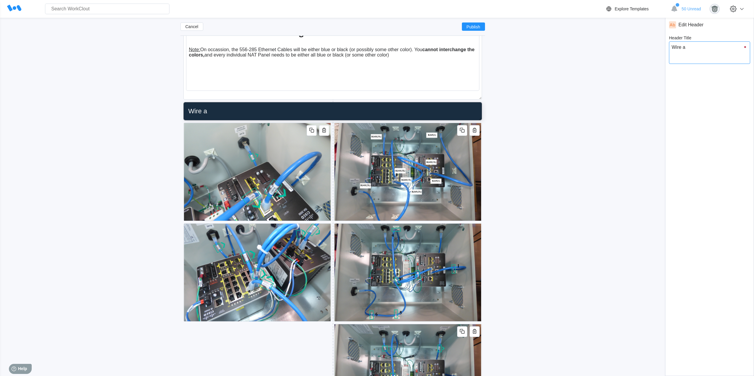
type input "Wire an"
type textarea "Wire an"
type textarea "x"
type input "Wire and"
type textarea "Wire and"
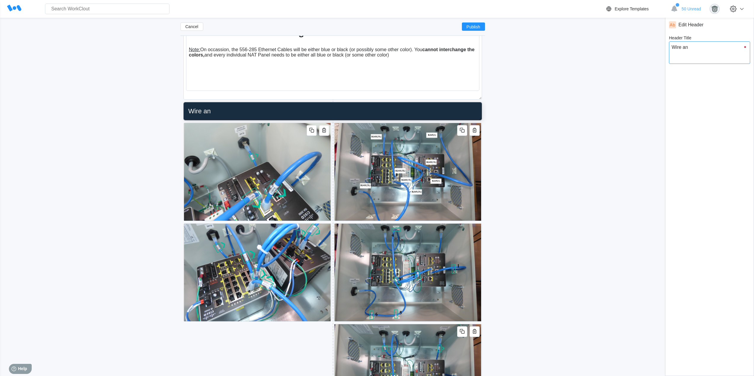
type textarea "x"
type input "Wire and"
type textarea "Wire and"
type textarea "x"
type input "Wire and R"
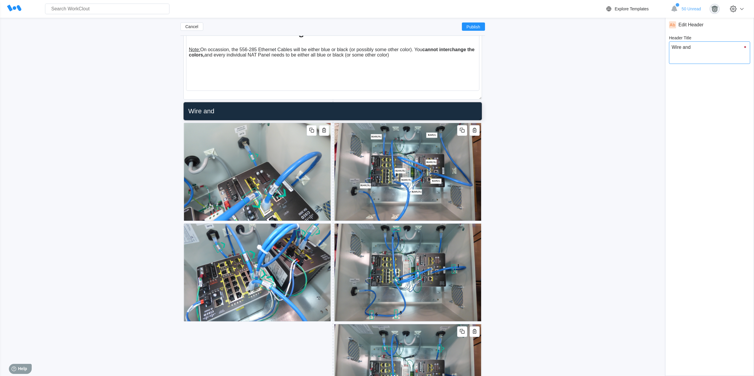
type textarea "Wire and R"
type textarea "x"
type input "Wire and RJ"
type textarea "Wire and RJ"
type textarea "x"
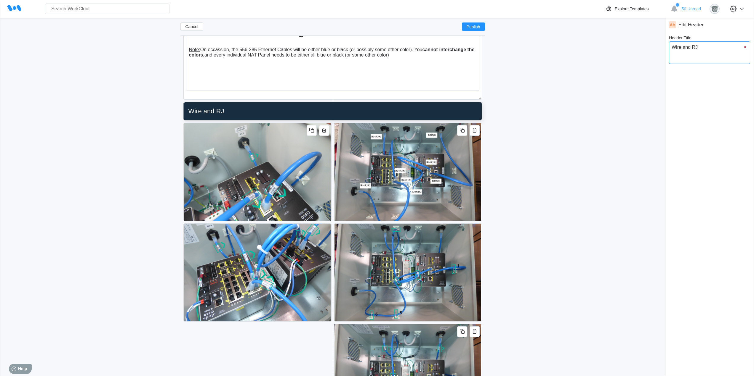
type input "Wire and RJ4"
type textarea "Wire and RJ4"
type textarea "x"
type input "Wire and RJ45"
type textarea "Wire and RJ45"
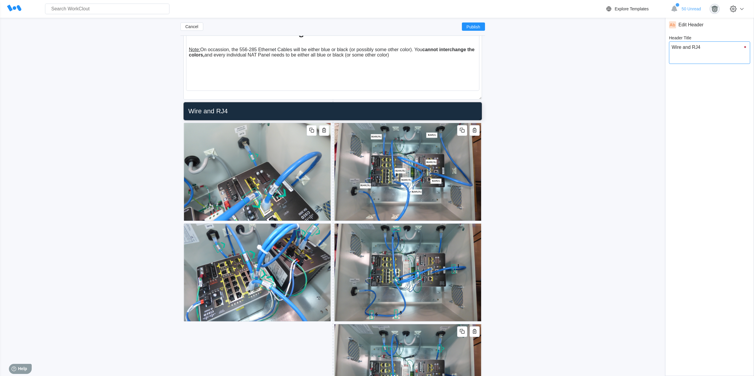
type textarea "x"
type input "Wire and RJ45"
type textarea "Wire and RJ45"
type textarea "x"
type input "Wire and RJ45 S"
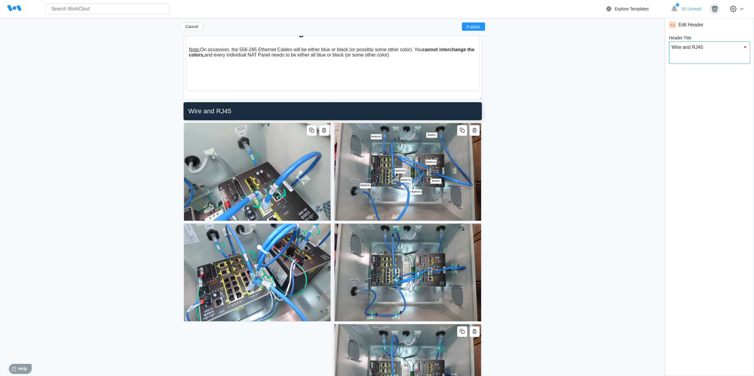
type textarea "Wire and RJ45 S"
type textarea "x"
type input "Wire and RJ45"
type textarea "Wire and RJ45"
type textarea "x"
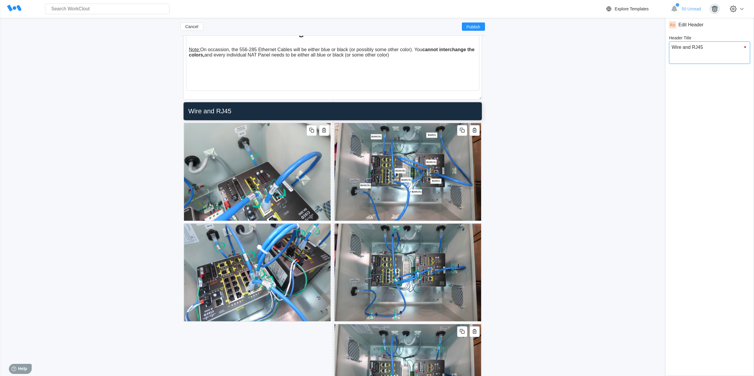
type input "Wire and RJ45 D"
type textarea "Wire and RJ45 D"
type textarea "x"
type input "Wire and RJ45 Dr"
type textarea "Wire and RJ45 Dr"
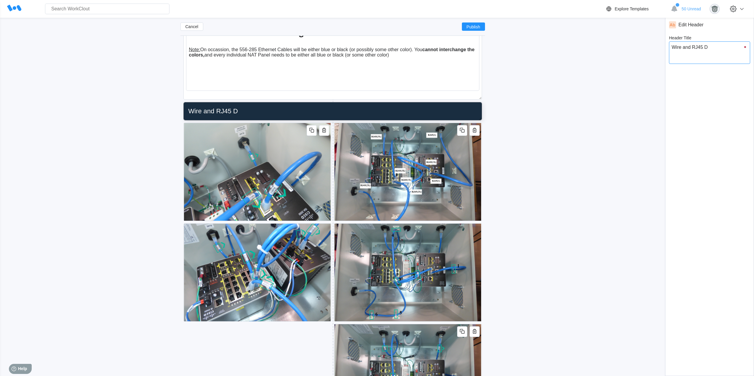
type textarea "x"
type input "Wire and RJ45 Dre"
type textarea "Wire and RJ45 Dre"
type textarea "x"
type input "Wire and RJ45 Dres"
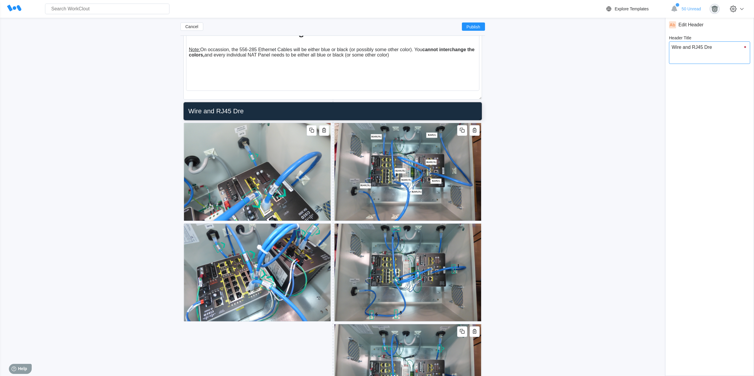
type textarea "Wire and RJ45 Dres"
type textarea "x"
type input "Wire and RJ45 Dress"
type textarea "Wire and RJ45 Dress"
type textarea "x"
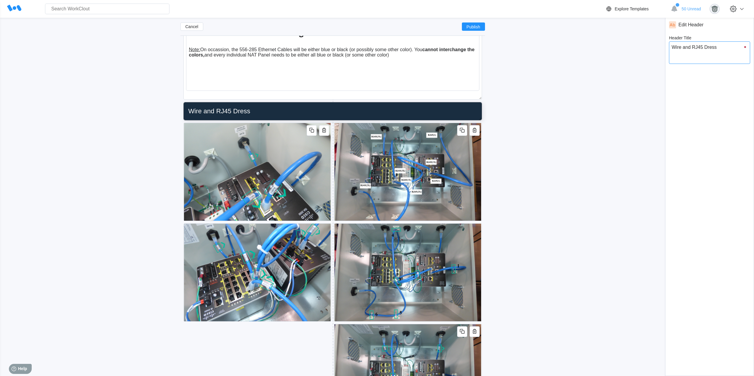
type input "Wire and RJ45 Dressi"
type textarea "Wire and RJ45 Dressi"
type textarea "x"
type input "Wire and RJ45 Dressin"
type textarea "Wire and RJ45 Dressin"
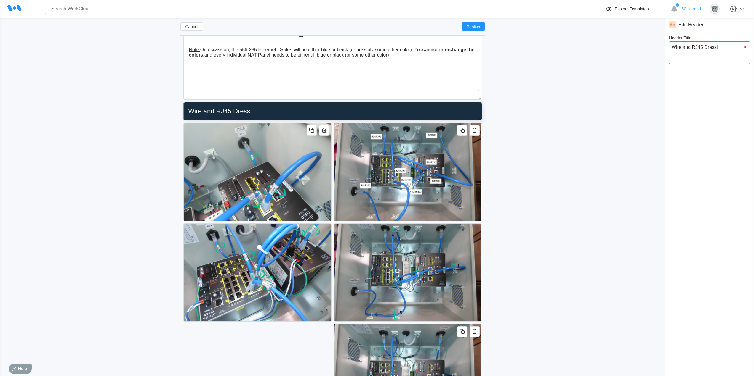
type textarea "x"
type input "Wire and RJ45 Dressing"
type textarea "Wire and RJ45 Dressing"
type textarea "x"
type textarea "Wire and RJ45 Dressing"
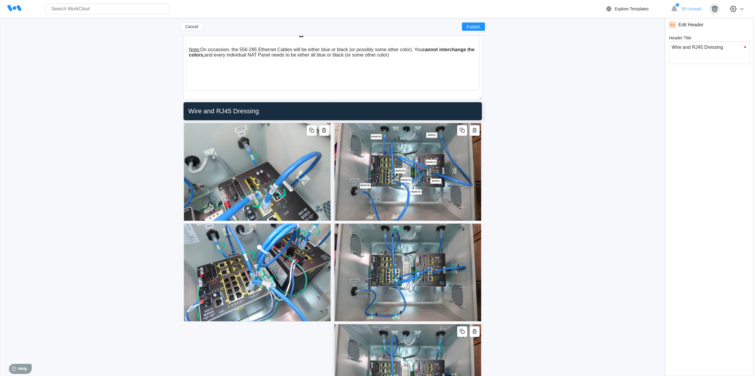
click at [333, 122] on icon at bounding box center [332, 121] width 1 height 3
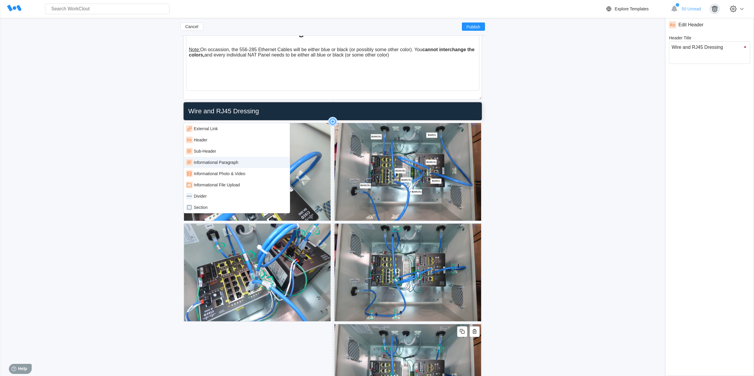
click at [245, 164] on div "Informational Paragraph" at bounding box center [236, 162] width 101 height 7
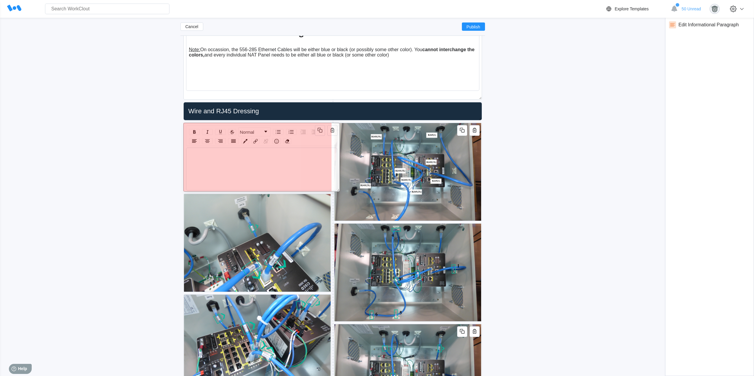
drag, startPoint x: 476, startPoint y: 192, endPoint x: 329, endPoint y: 187, distance: 147.6
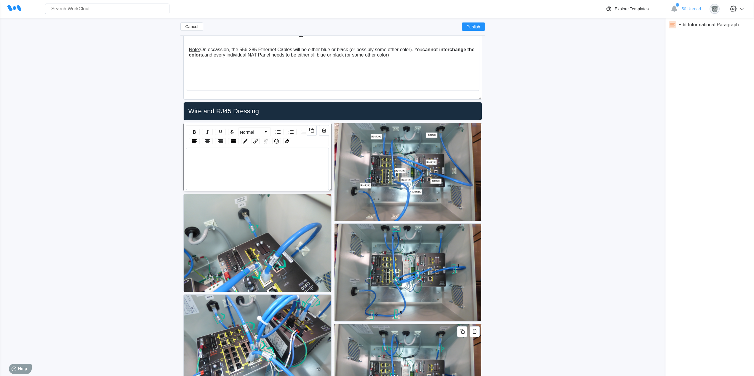
drag, startPoint x: 220, startPoint y: 159, endPoint x: 206, endPoint y: 156, distance: 14.5
click at [220, 159] on div "rdw-wrapper" at bounding box center [257, 163] width 137 height 21
click at [334, 122] on icon at bounding box center [332, 121] width 3 height 1
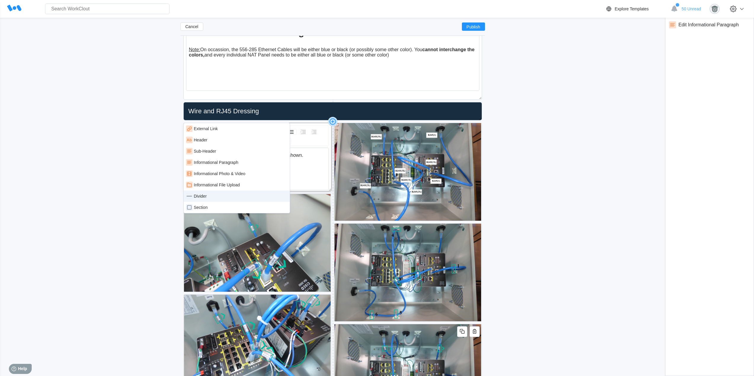
click at [222, 196] on div "Divider" at bounding box center [236, 196] width 101 height 7
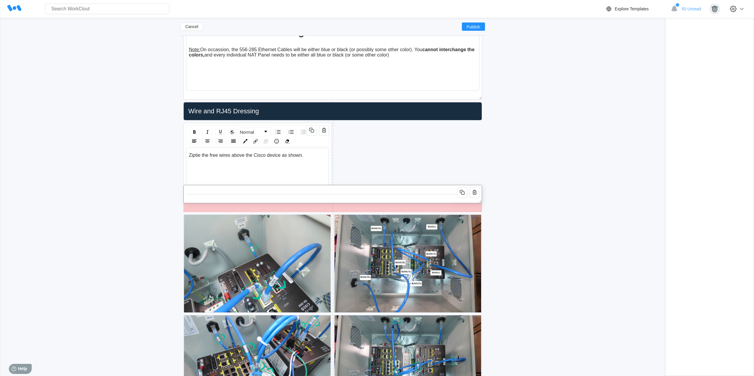
drag, startPoint x: 327, startPoint y: 137, endPoint x: 327, endPoint y: 199, distance: 62.2
click at [327, 199] on div at bounding box center [332, 194] width 293 height 13
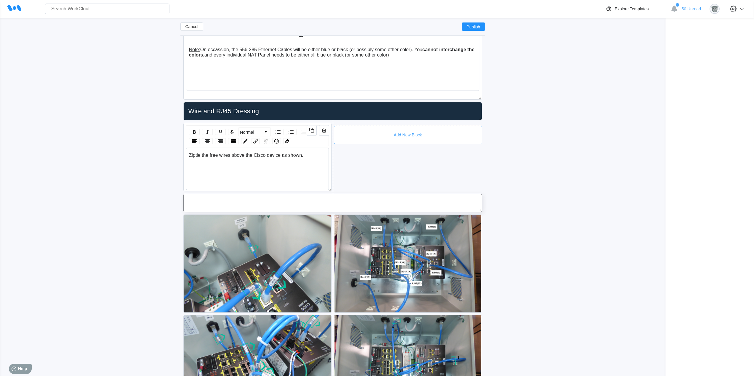
click at [338, 127] on div "Add New Block" at bounding box center [408, 135] width 148 height 18
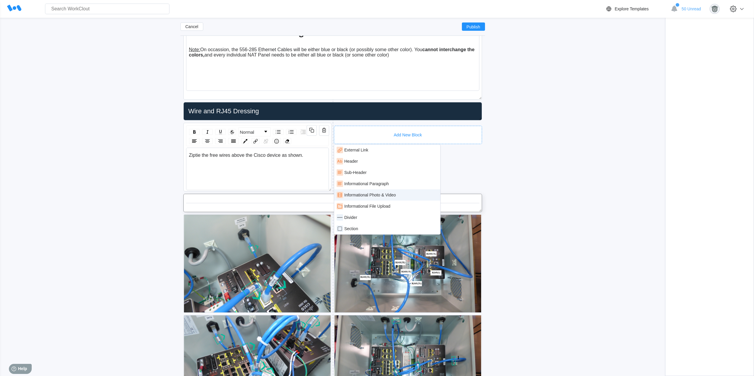
click at [391, 194] on div "Informational Photo & Video" at bounding box center [370, 195] width 52 height 5
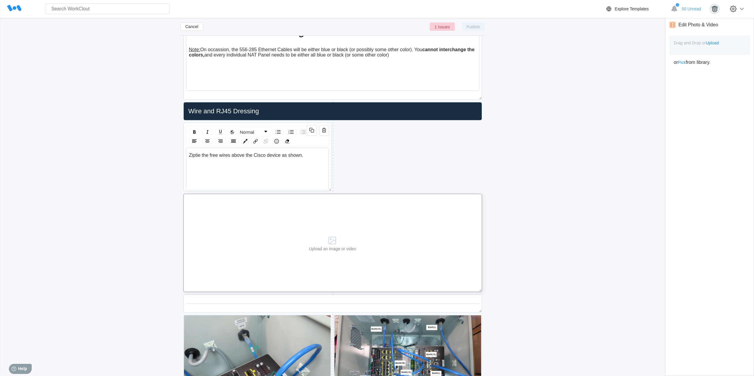
drag, startPoint x: 479, startPoint y: 287, endPoint x: 303, endPoint y: 269, distance: 176.5
click at [341, 282] on div "Upload an image or video" at bounding box center [332, 243] width 299 height 98
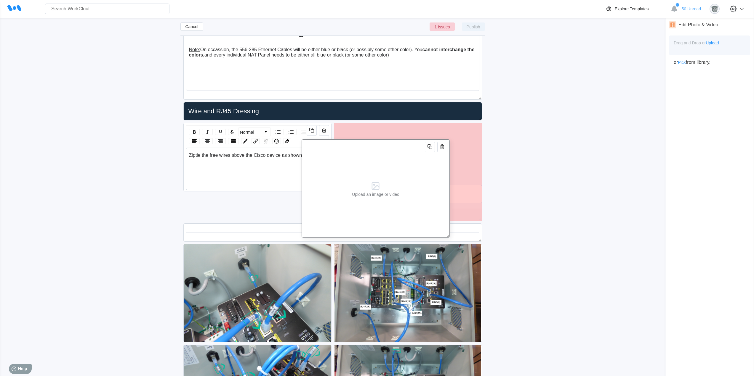
drag, startPoint x: 334, startPoint y: 223, endPoint x: 399, endPoint y: 177, distance: 80.4
click at [381, 182] on icon at bounding box center [375, 186] width 12 height 12
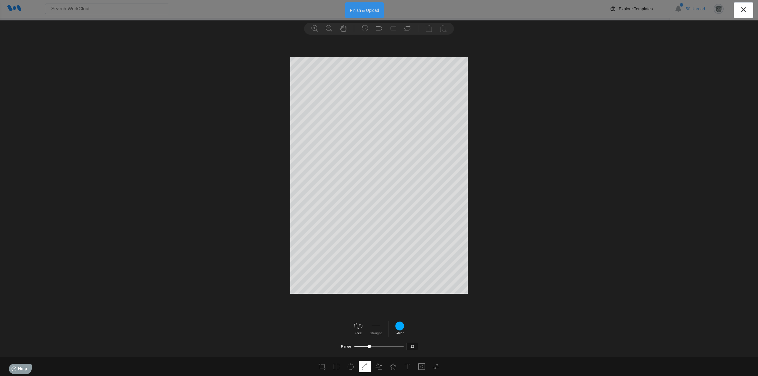
click at [360, 10] on button "Finish & Upload" at bounding box center [364, 10] width 39 height 16
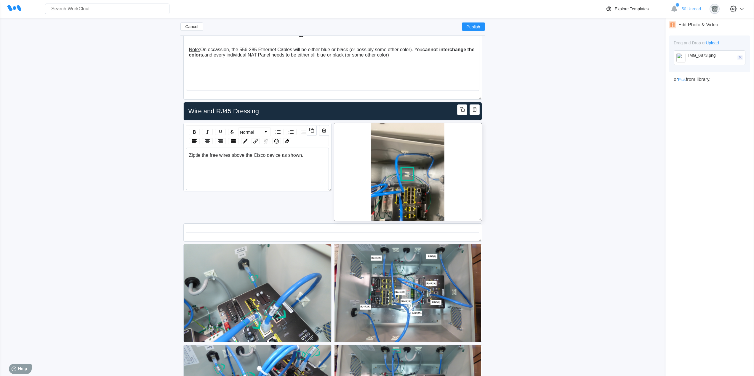
click at [741, 57] on icon "button" at bounding box center [739, 57] width 5 height 5
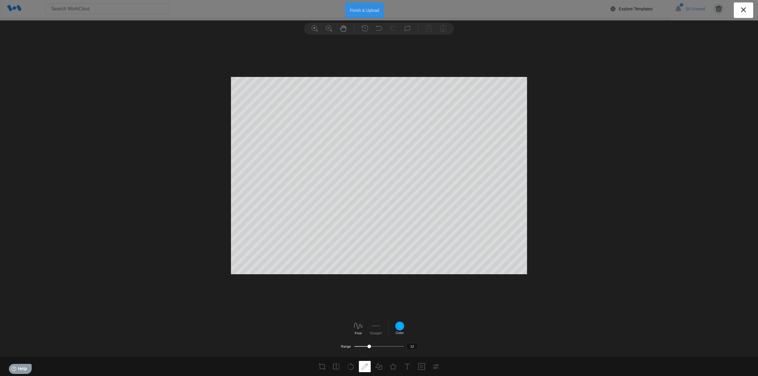
click at [367, 12] on button "Finish & Upload" at bounding box center [364, 10] width 39 height 16
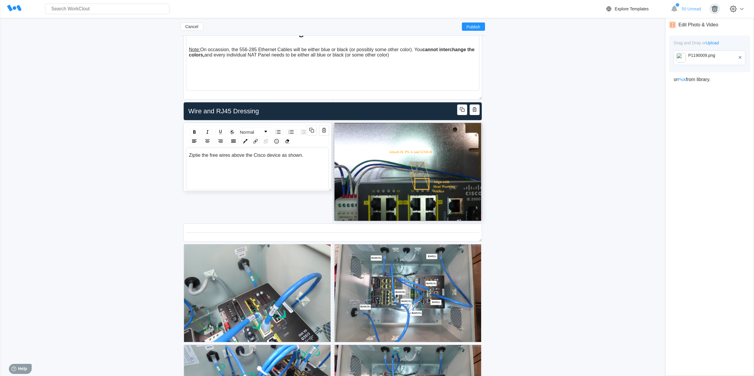
click at [190, 157] on span "Ziptie the free wires above the Cisco device as shown." at bounding box center [246, 155] width 114 height 5
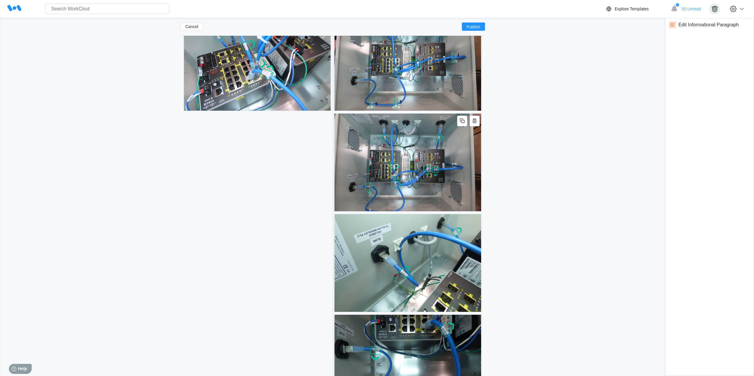
scroll to position [3541, 0]
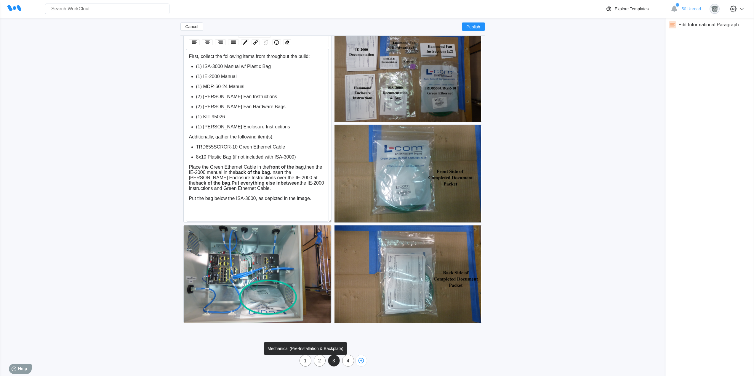
click at [305, 362] on div "1" at bounding box center [305, 361] width 11 height 5
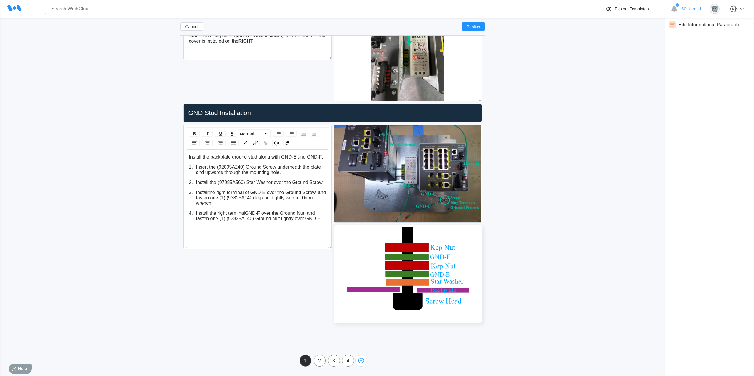
scroll to position [1463, 0]
click at [477, 259] on div at bounding box center [408, 274] width 148 height 98
click at [740, 58] on icon "button" at bounding box center [739, 57] width 5 height 5
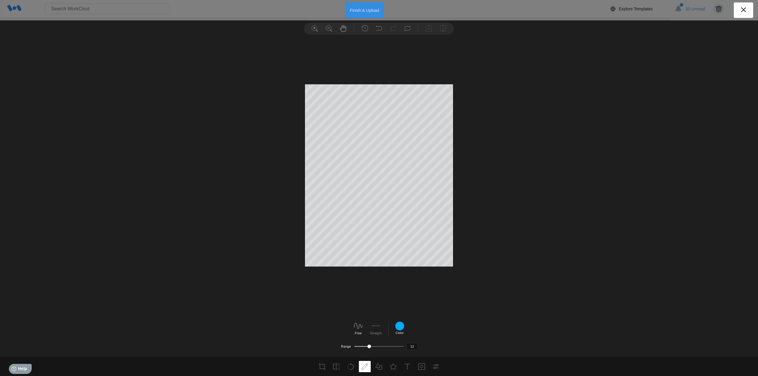
click at [360, 11] on button "Finish & Upload" at bounding box center [364, 10] width 39 height 16
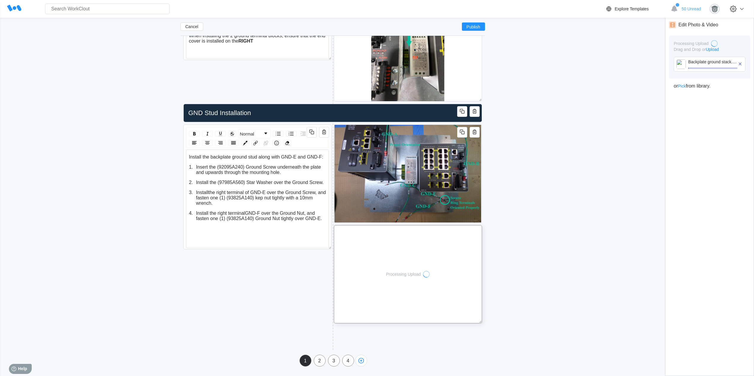
click at [740, 65] on icon "button" at bounding box center [739, 63] width 5 height 5
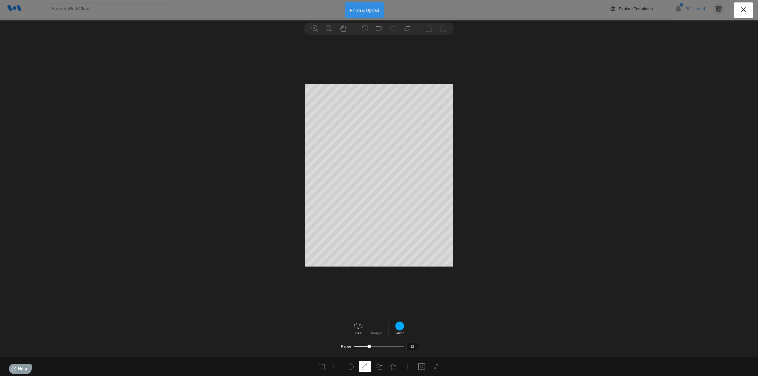
click at [360, 9] on button "Finish & Upload" at bounding box center [364, 10] width 39 height 16
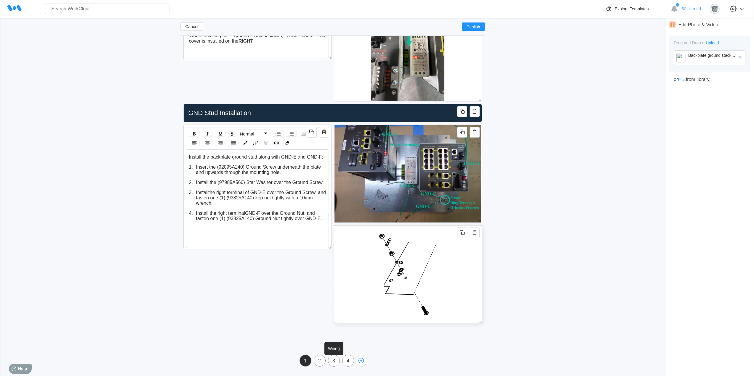
click at [333, 361] on div "3" at bounding box center [333, 361] width 11 height 5
type input "Wiring"
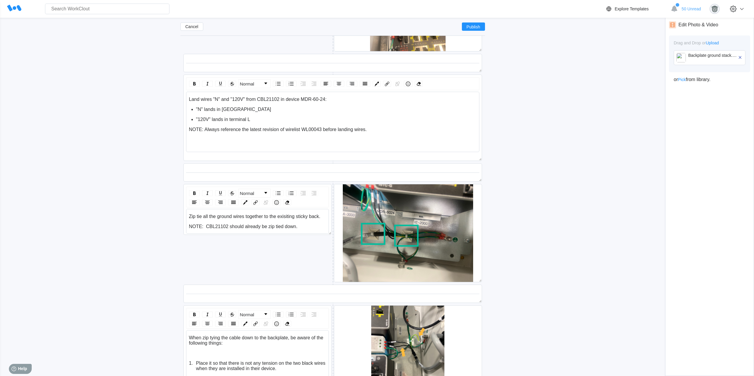
scroll to position [2352, 0]
click at [480, 246] on div at bounding box center [408, 233] width 148 height 98
click at [740, 58] on icon "button" at bounding box center [739, 57] width 5 height 5
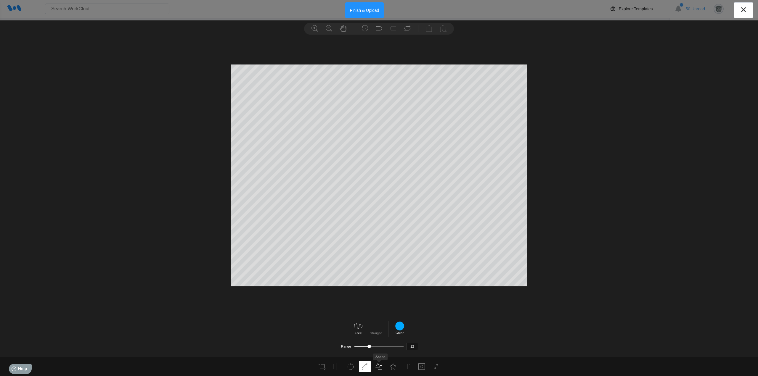
click at [379, 368] on icon at bounding box center [379, 366] width 7 height 7
click at [391, 368] on icon at bounding box center [393, 366] width 7 height 7
click at [276, 343] on icon at bounding box center [277, 339] width 9 height 9
click at [485, 341] on div at bounding box center [482, 339] width 9 height 9
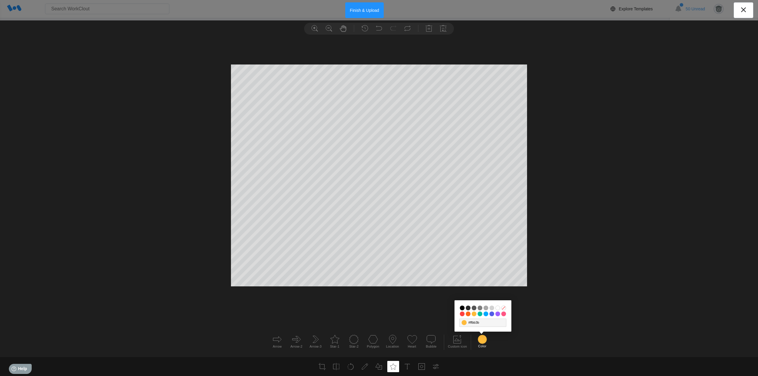
click at [480, 315] on input "#03bd9e" at bounding box center [480, 314] width 5 height 5
click at [365, 11] on button "Finish & Upload" at bounding box center [364, 10] width 39 height 16
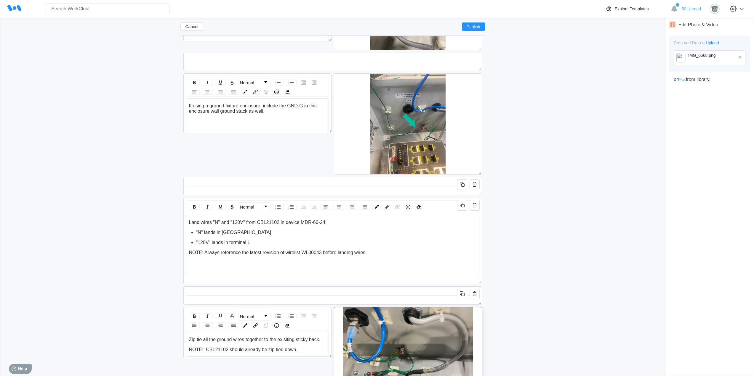
scroll to position [2302, 0]
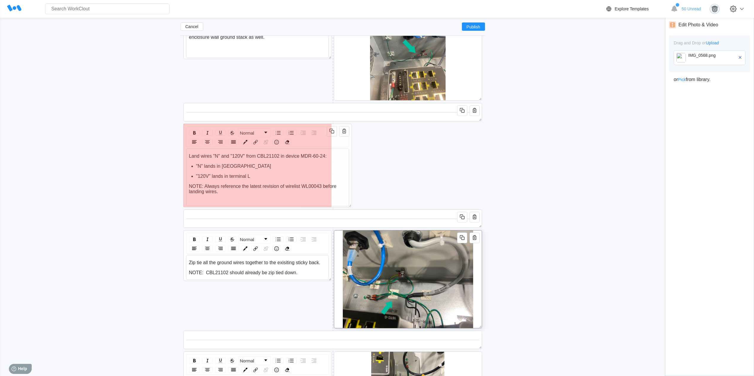
drag, startPoint x: 478, startPoint y: 209, endPoint x: 351, endPoint y: 200, distance: 127.4
click at [346, 206] on span at bounding box center [349, 205] width 6 height 6
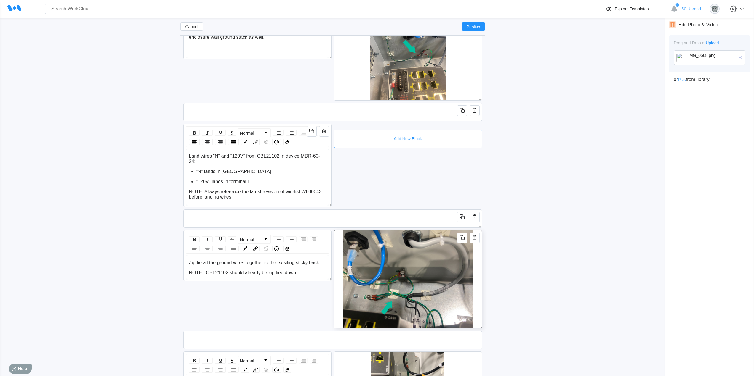
click at [403, 132] on div "Add New Block" at bounding box center [408, 139] width 148 height 18
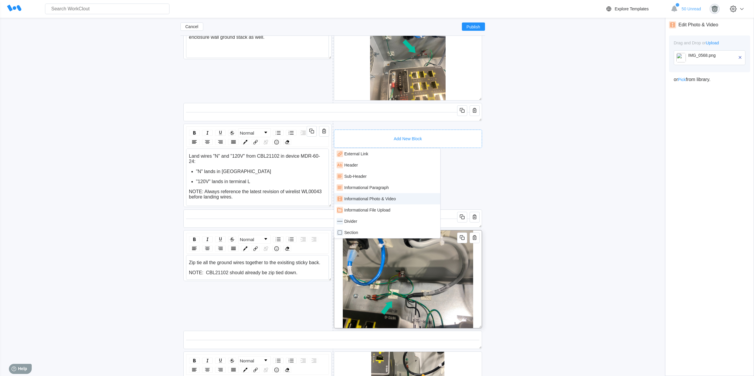
click at [396, 201] on div "Informational Photo & Video" at bounding box center [387, 199] width 101 height 7
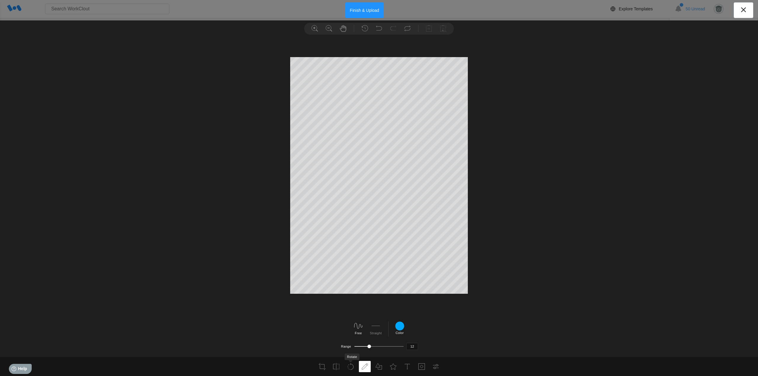
click at [347, 368] on li at bounding box center [351, 366] width 12 height 11
click at [370, 334] on label "30" at bounding box center [371, 335] width 4 height 4
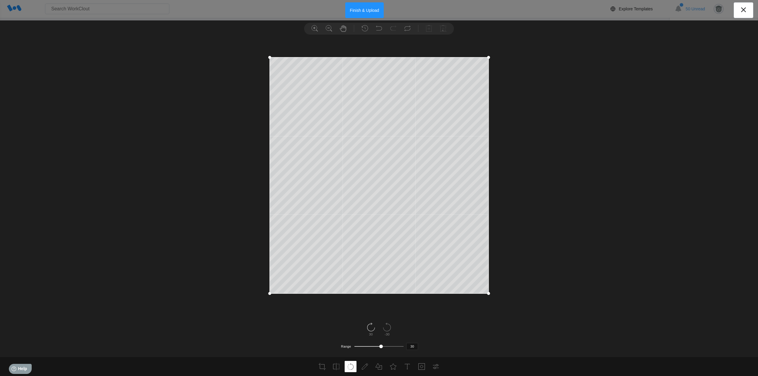
click at [370, 332] on div at bounding box center [370, 328] width 9 height 10
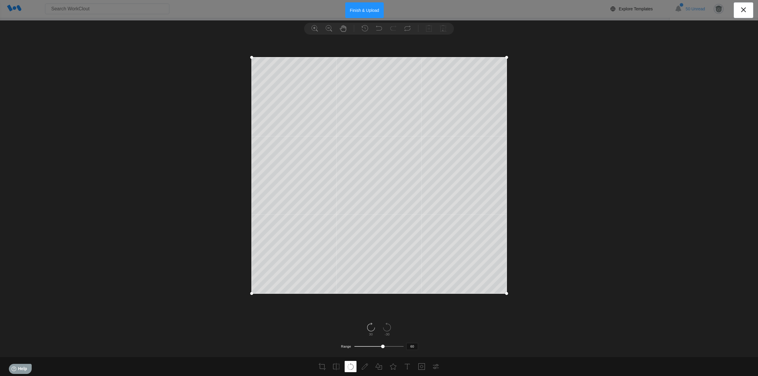
click at [370, 332] on div at bounding box center [370, 328] width 9 height 10
type input "90"
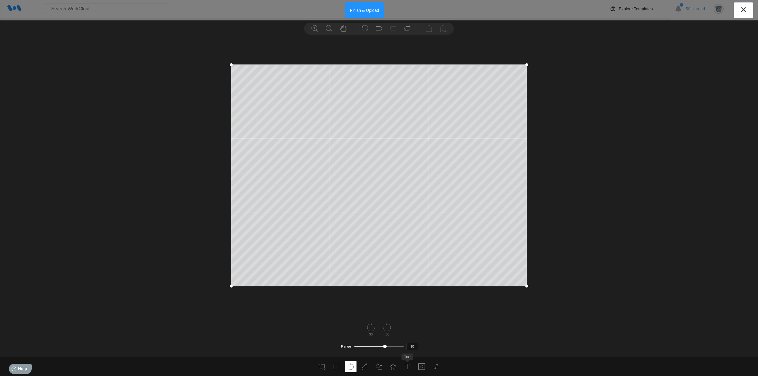
click at [406, 368] on icon at bounding box center [407, 366] width 7 height 7
click at [394, 368] on icon at bounding box center [393, 366] width 7 height 7
drag, startPoint x: 275, startPoint y: 343, endPoint x: 286, endPoint y: 308, distance: 36.6
click at [274, 343] on icon at bounding box center [277, 339] width 9 height 9
click at [485, 343] on div at bounding box center [482, 339] width 9 height 9
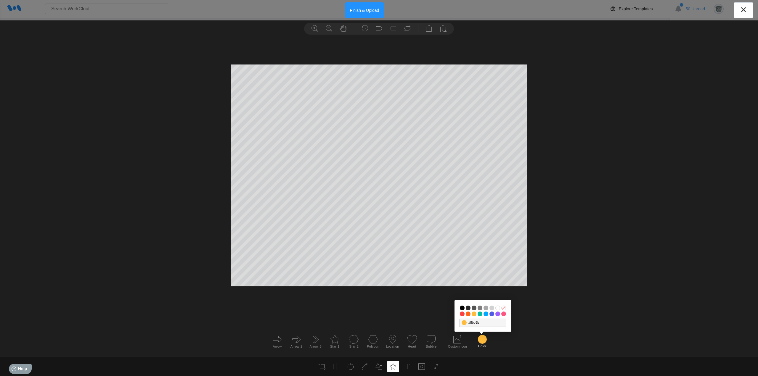
click at [480, 314] on input "#03bd9e" at bounding box center [480, 314] width 5 height 5
click at [371, 8] on button "Finish & Upload" at bounding box center [364, 10] width 39 height 16
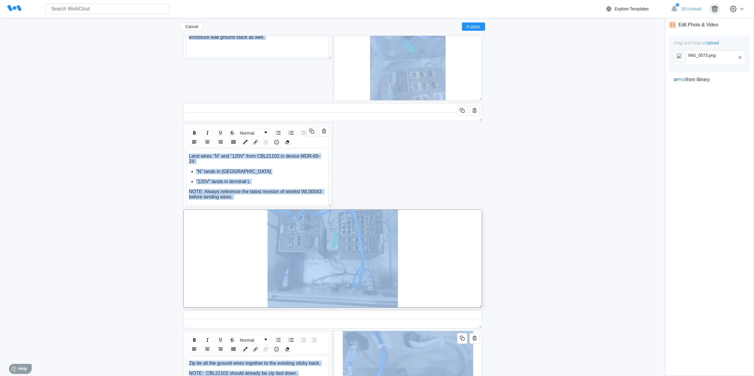
drag, startPoint x: 482, startPoint y: 307, endPoint x: 479, endPoint y: 307, distance: 3.0
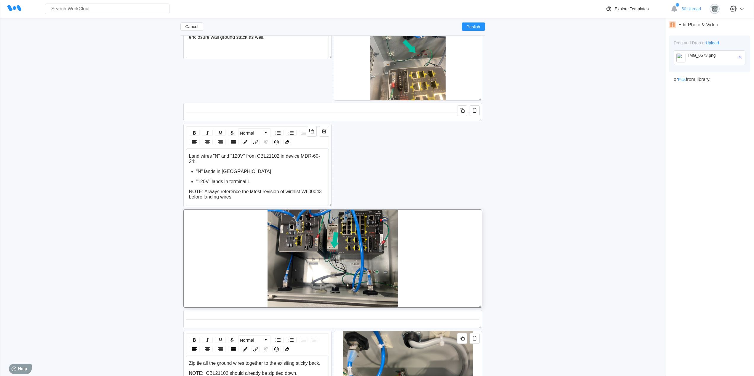
drag, startPoint x: 478, startPoint y: 306, endPoint x: 352, endPoint y: 305, distance: 125.6
click at [476, 305] on span at bounding box center [479, 305] width 6 height 6
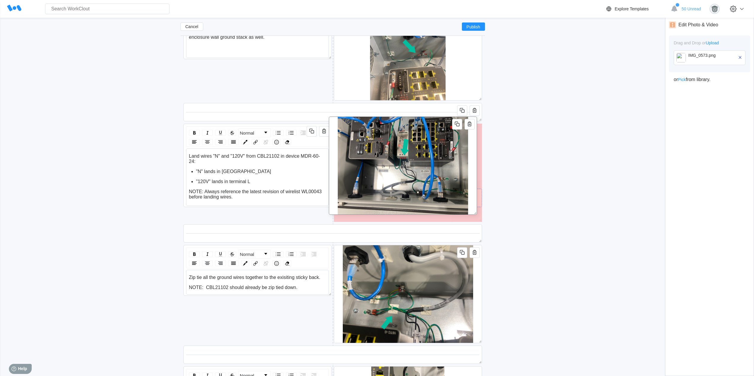
drag, startPoint x: 328, startPoint y: 282, endPoint x: 501, endPoint y: 191, distance: 195.3
click at [473, 190] on div at bounding box center [403, 166] width 148 height 98
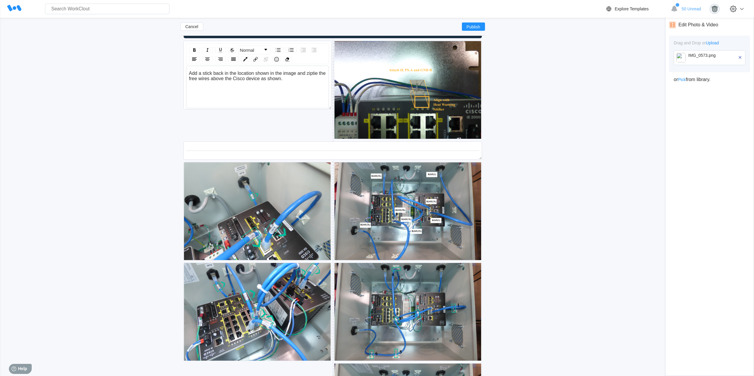
scroll to position [2846, 0]
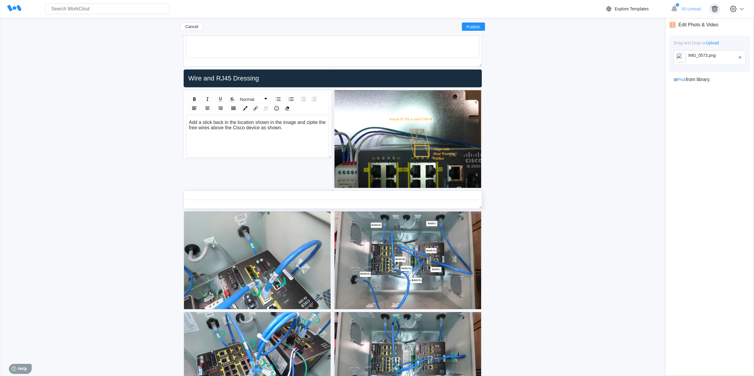
click at [464, 199] on icon "button" at bounding box center [462, 198] width 7 height 7
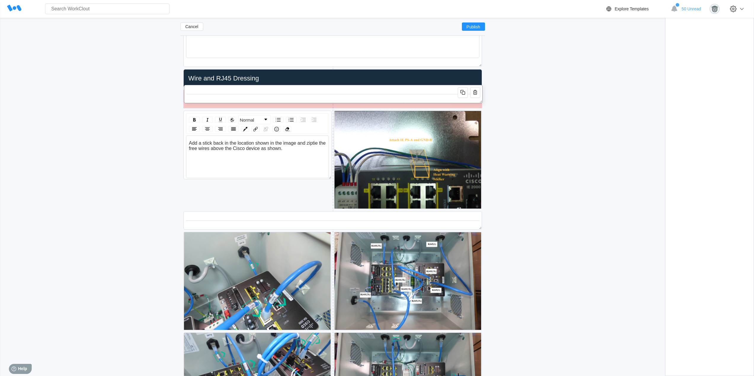
drag, startPoint x: 382, startPoint y: 202, endPoint x: 383, endPoint y: 97, distance: 105.8
click at [383, 97] on div at bounding box center [333, 94] width 293 height 13
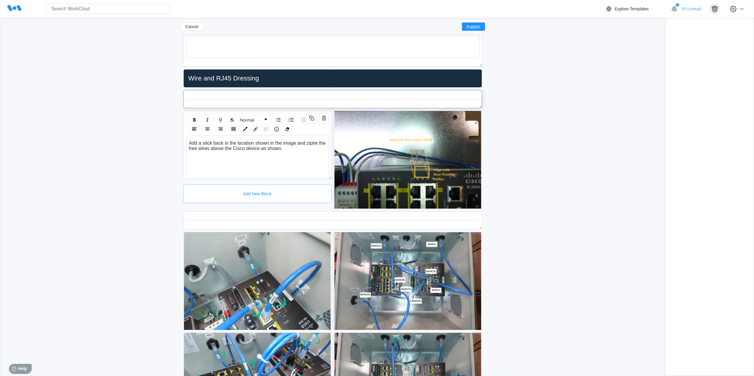
click at [263, 186] on div "Add New Block" at bounding box center [257, 194] width 148 height 18
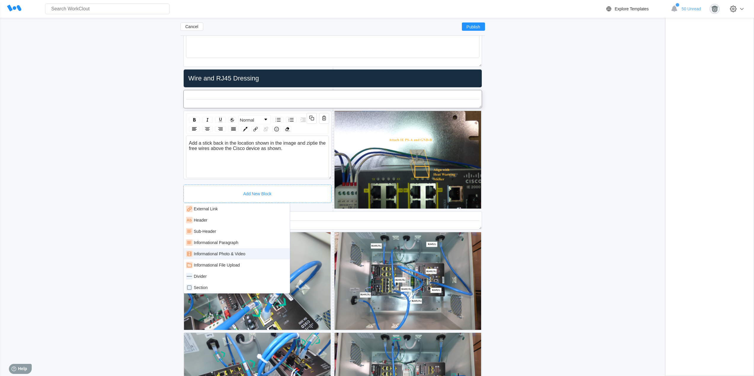
click at [247, 254] on div "Informational Photo & Video" at bounding box center [236, 254] width 101 height 7
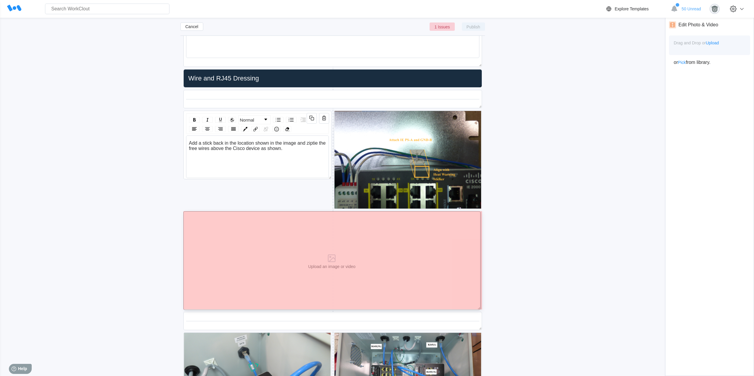
drag, startPoint x: 480, startPoint y: 304, endPoint x: 294, endPoint y: 290, distance: 186.5
click at [307, 297] on div "Upload an image or video" at bounding box center [331, 260] width 297 height 99
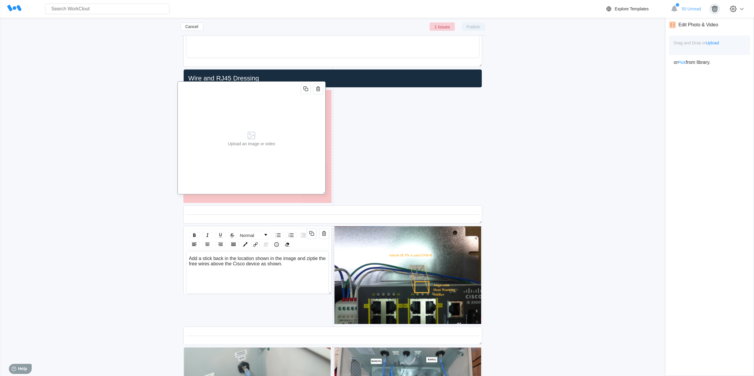
drag, startPoint x: 284, startPoint y: 198, endPoint x: 263, endPoint y: 157, distance: 45.6
click at [263, 157] on div "Upload an image or video" at bounding box center [251, 138] width 52 height 113
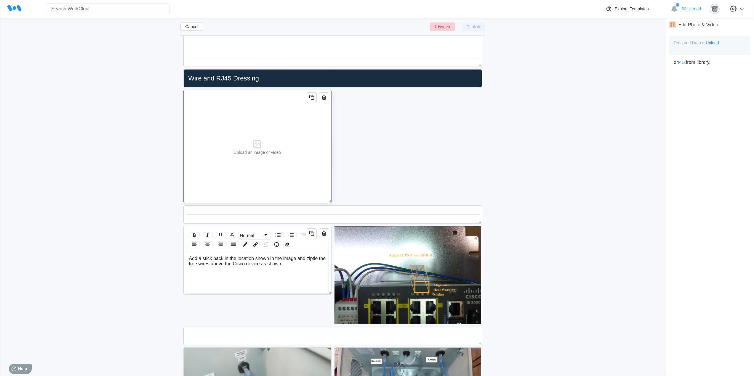
drag, startPoint x: 310, startPoint y: 99, endPoint x: 307, endPoint y: 115, distance: 16.7
click at [310, 99] on icon "button" at bounding box center [311, 97] width 7 height 7
drag, startPoint x: 303, startPoint y: 133, endPoint x: 437, endPoint y: 133, distance: 133.3
click at [437, 133] on div "Upload an image or video" at bounding box center [393, 146] width 148 height 113
click at [273, 134] on div "Upload an image or video" at bounding box center [257, 146] width 52 height 113
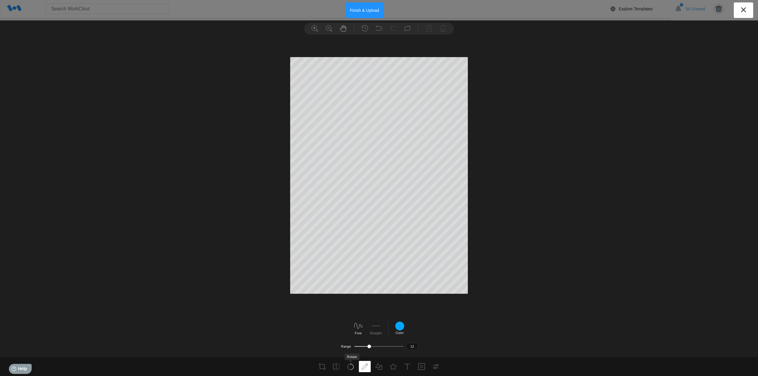
click at [350, 368] on icon at bounding box center [350, 366] width 7 height 7
click at [367, 331] on icon at bounding box center [370, 327] width 9 height 9
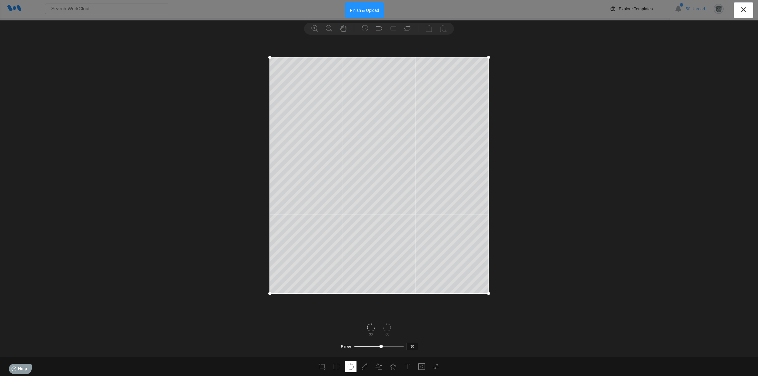
click at [367, 331] on icon at bounding box center [370, 327] width 9 height 9
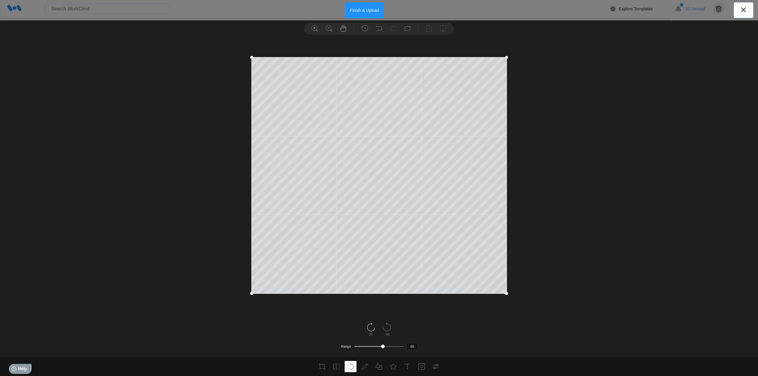
click at [367, 331] on icon at bounding box center [370, 327] width 9 height 9
type input "90"
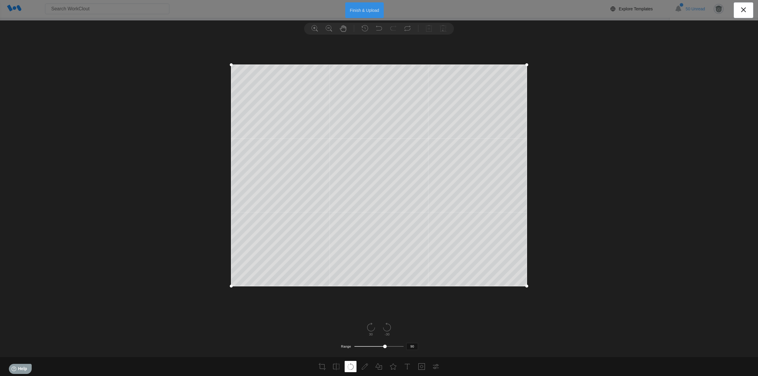
click at [362, 11] on button "Finish & Upload" at bounding box center [364, 10] width 39 height 16
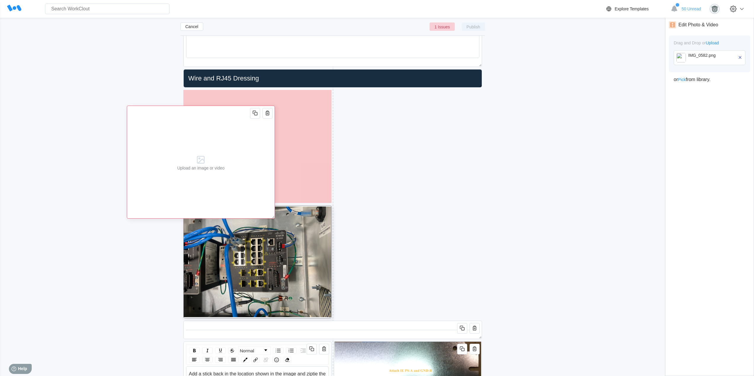
drag, startPoint x: 342, startPoint y: 190, endPoint x: 228, endPoint y: 188, distance: 113.5
click at [227, 188] on div "Upload an image or video" at bounding box center [201, 162] width 52 height 113
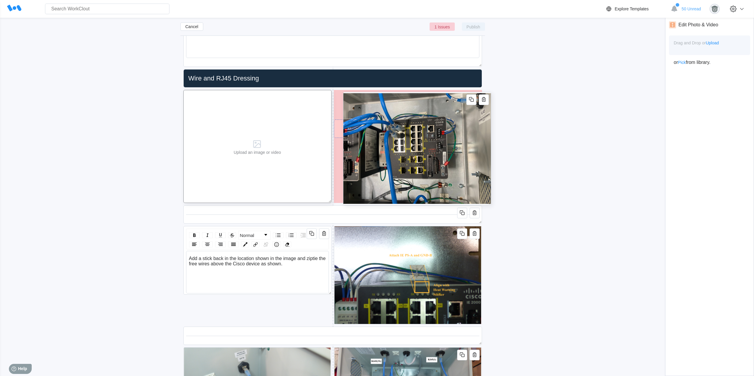
click at [456, 120] on img at bounding box center [417, 148] width 148 height 113
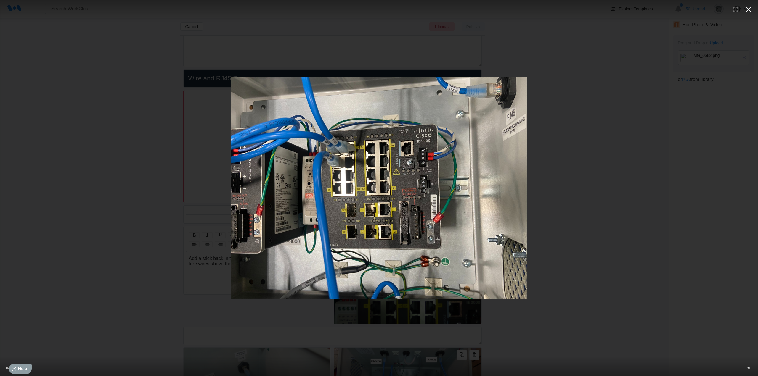
click at [747, 9] on icon "button" at bounding box center [748, 9] width 9 height 9
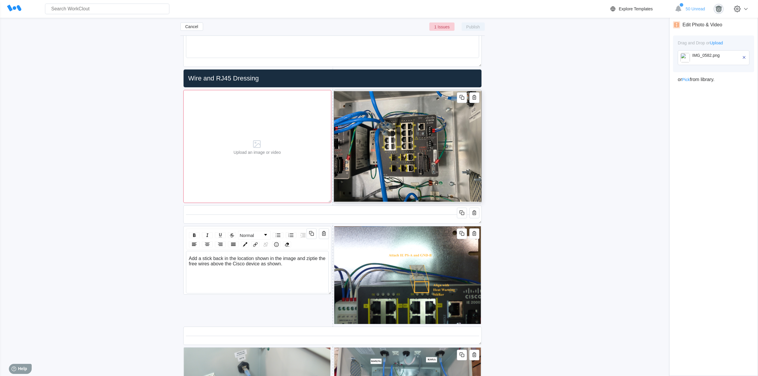
click at [240, 166] on div "Upload an image or video" at bounding box center [257, 146] width 52 height 113
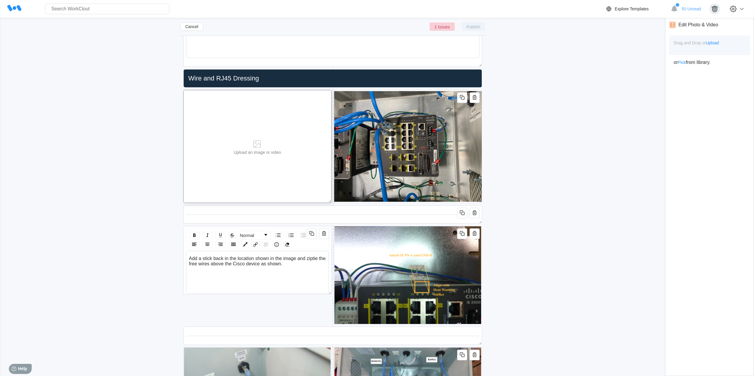
click at [258, 158] on div "Upload an image or video" at bounding box center [257, 146] width 52 height 113
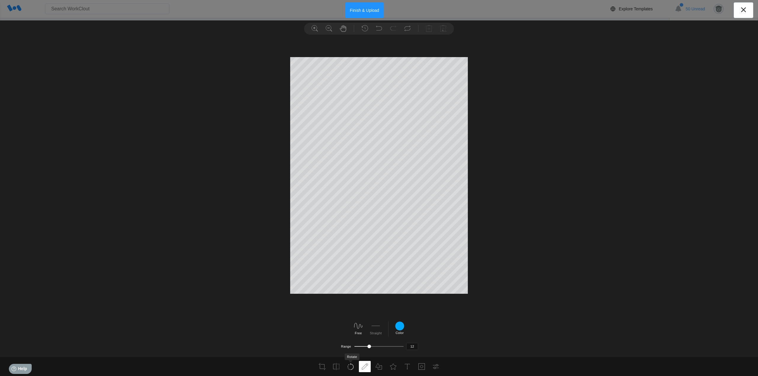
click at [350, 368] on icon at bounding box center [350, 366] width 7 height 7
click at [367, 334] on div "30" at bounding box center [370, 330] width 9 height 14
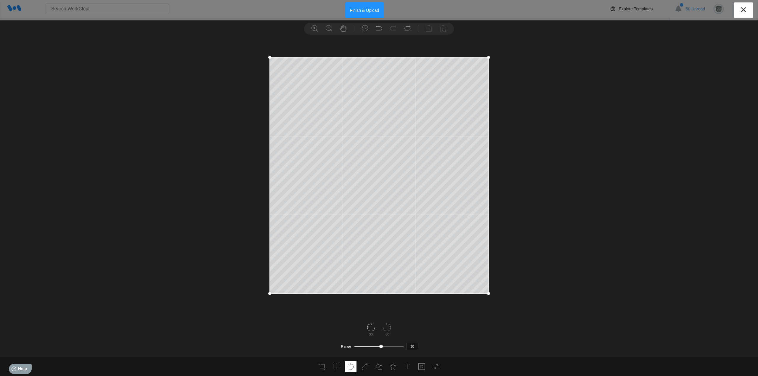
click at [368, 333] on div at bounding box center [370, 328] width 9 height 10
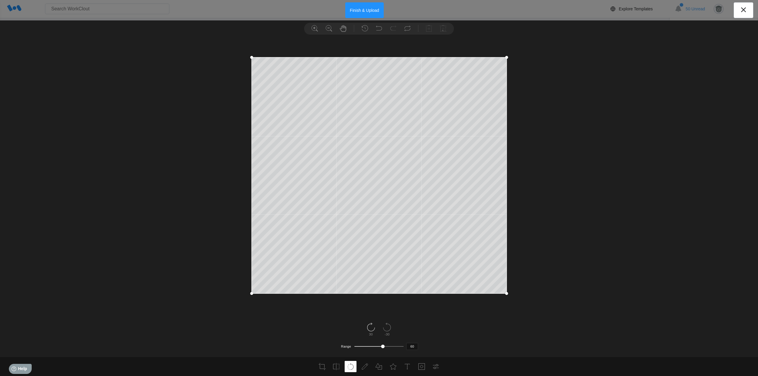
click at [368, 333] on div at bounding box center [370, 328] width 9 height 10
type input "90"
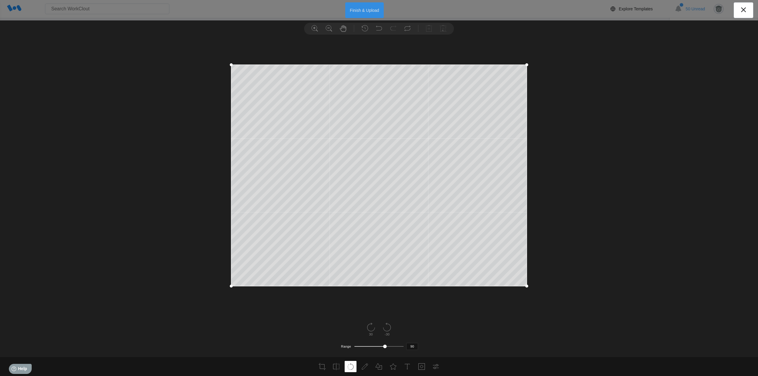
click at [372, 9] on button "Finish & Upload" at bounding box center [364, 10] width 39 height 16
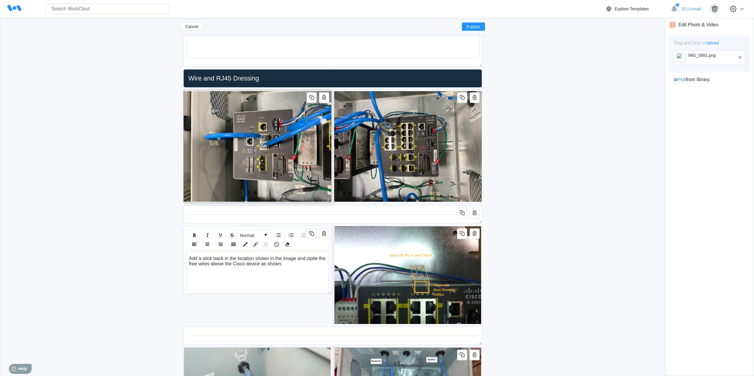
click at [278, 162] on img at bounding box center [258, 146] width 148 height 113
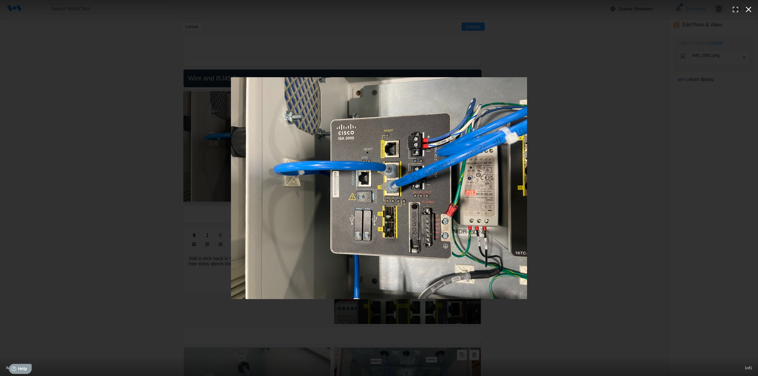
click at [753, 10] on icon "button" at bounding box center [748, 9] width 9 height 9
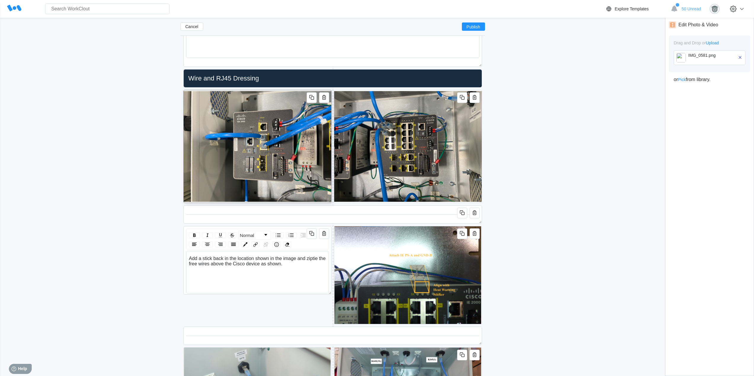
click at [689, 62] on div "IMG_0581.png" at bounding box center [712, 57] width 49 height 9
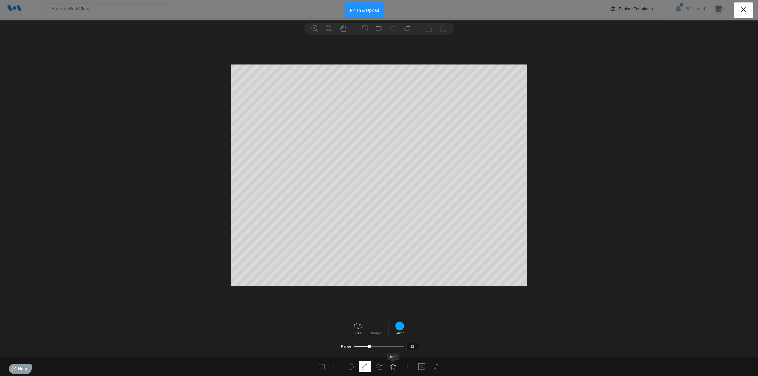
click at [395, 370] on use at bounding box center [393, 367] width 6 height 6
click at [277, 339] on icon at bounding box center [277, 339] width 9 height 9
click at [483, 344] on div at bounding box center [482, 339] width 9 height 9
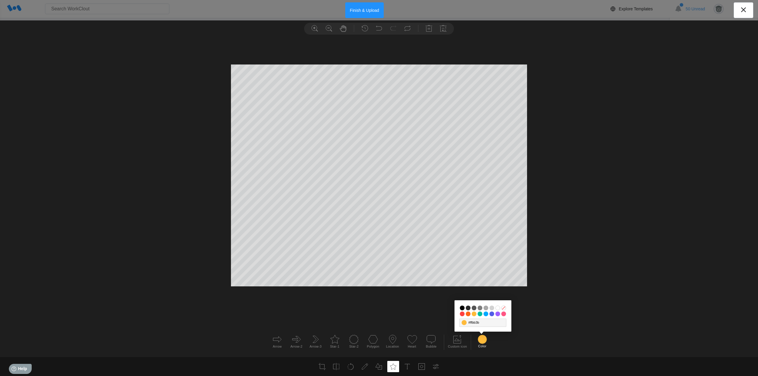
click at [480, 314] on input "#03bd9e" at bounding box center [480, 314] width 5 height 5
click at [367, 9] on button "Finish & Upload" at bounding box center [364, 10] width 39 height 16
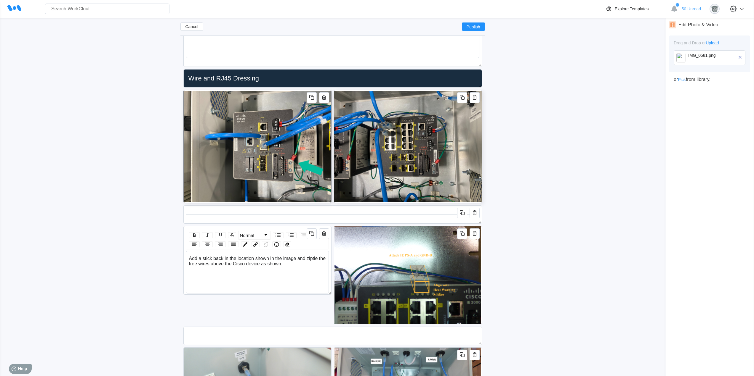
click at [427, 152] on img at bounding box center [408, 146] width 148 height 113
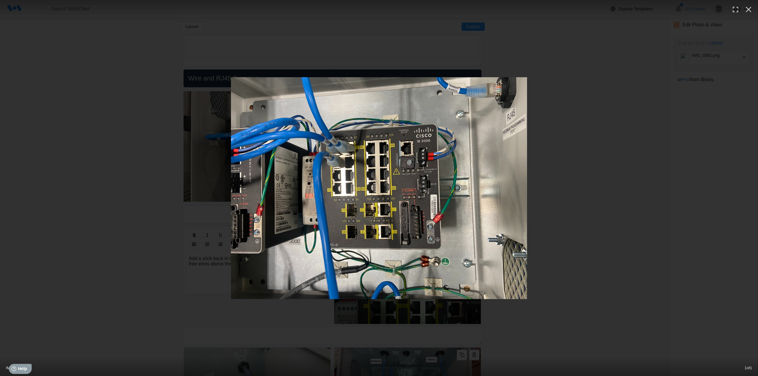
click at [599, 170] on div at bounding box center [379, 188] width 758 height 222
click at [746, 10] on icon "button" at bounding box center [748, 9] width 9 height 9
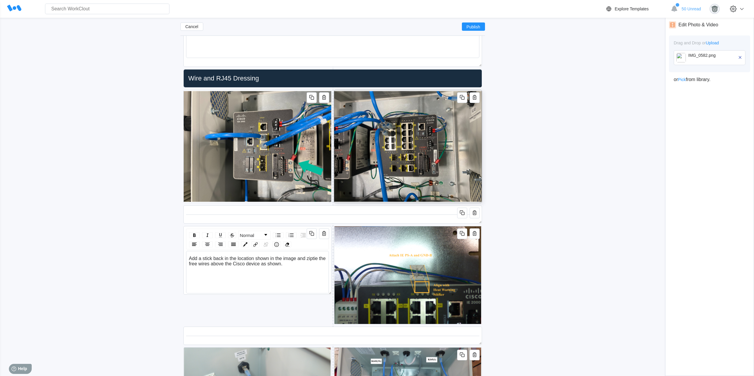
click at [690, 54] on div "IMG_0582.png" at bounding box center [712, 55] width 49 height 5
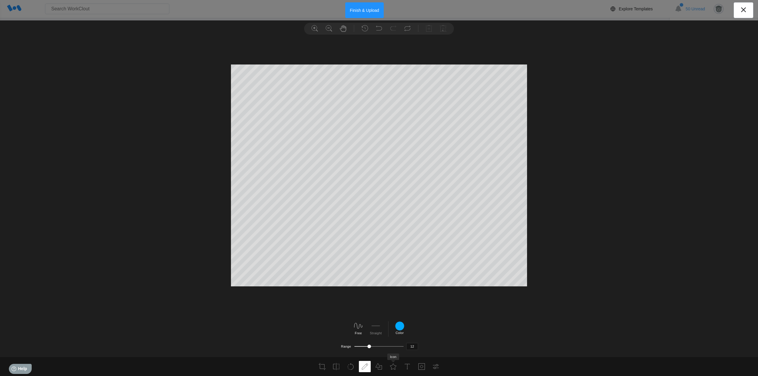
click at [390, 368] on li at bounding box center [393, 366] width 12 height 11
click at [276, 342] on icon at bounding box center [277, 339] width 9 height 9
click at [480, 339] on div at bounding box center [482, 339] width 9 height 9
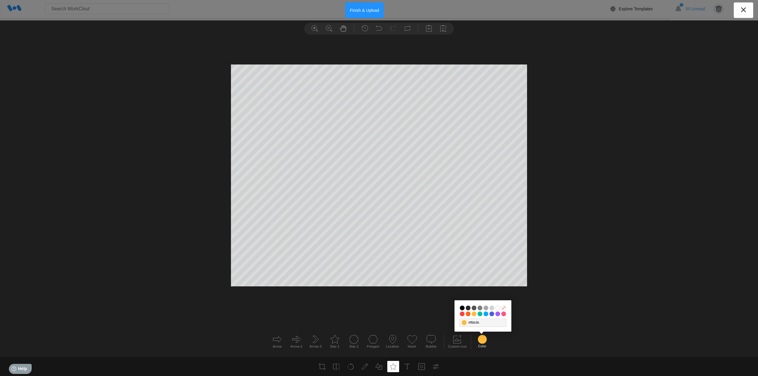
click at [479, 313] on input "#03bd9e" at bounding box center [480, 314] width 5 height 5
click at [363, 10] on button "Finish & Upload" at bounding box center [364, 10] width 39 height 16
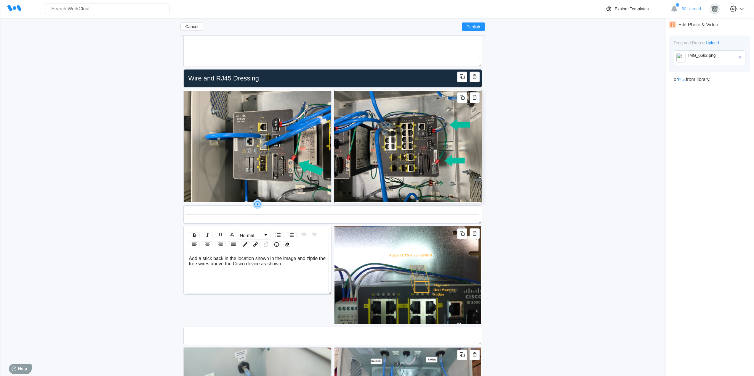
click at [257, 204] on icon at bounding box center [257, 204] width 3 height 1
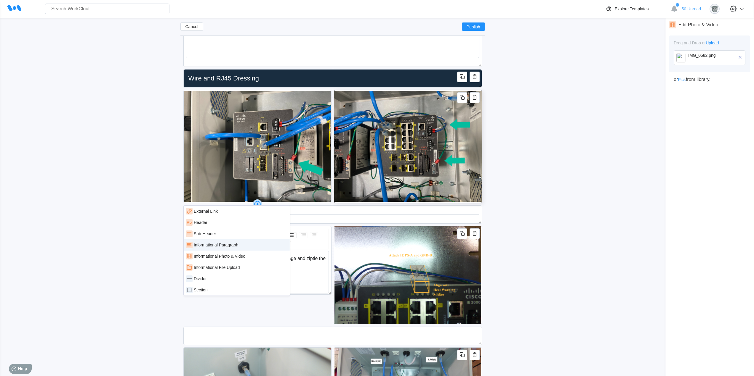
click at [240, 246] on div "Informational Paragraph" at bounding box center [236, 245] width 101 height 7
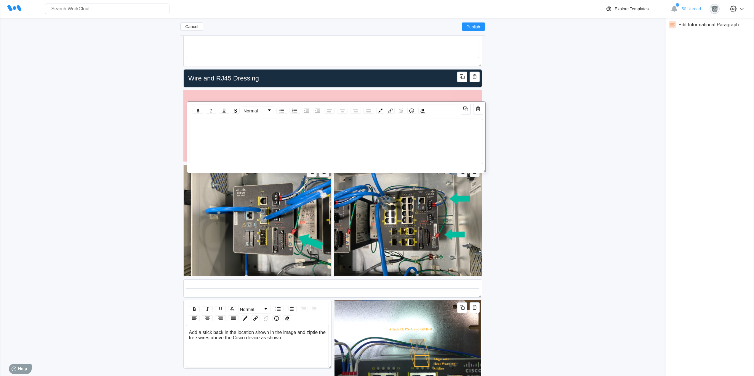
drag, startPoint x: 320, startPoint y: 207, endPoint x: 321, endPoint y: 101, distance: 106.3
click at [323, 102] on div "Normal" at bounding box center [336, 138] width 299 height 72
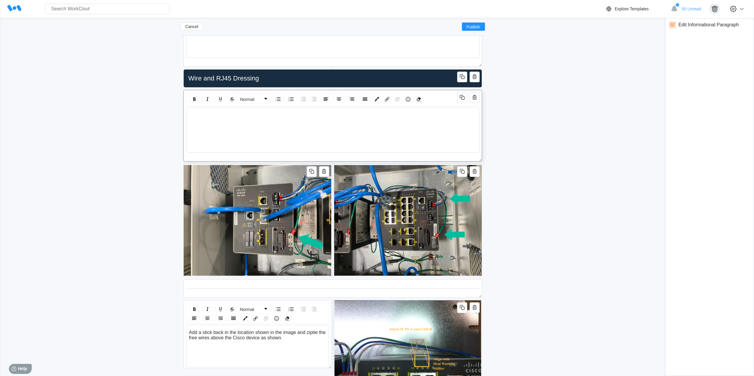
click at [234, 116] on div "rdw-editor" at bounding box center [333, 114] width 288 height 5
click at [323, 115] on div "Ensure the ground wires coming from both the Cisco parts are" at bounding box center [333, 114] width 288 height 5
drag, startPoint x: 473, startPoint y: 116, endPoint x: 312, endPoint y: 116, distance: 161.1
click at [312, 116] on div "Ensure the ground wires coming from both the Cisco parts, along with the wires …" at bounding box center [333, 114] width 288 height 5
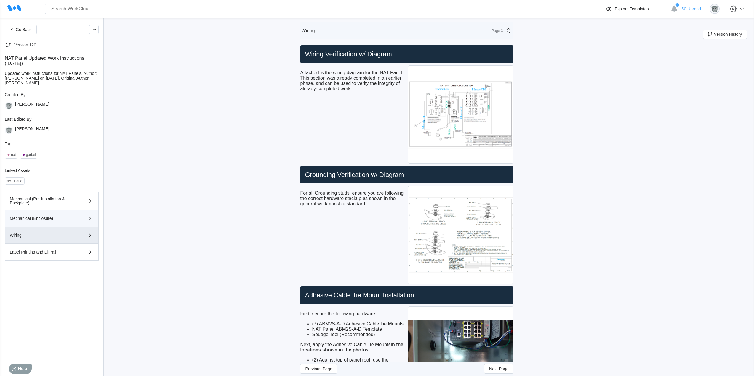
click at [29, 221] on div "Mechanical (Enclosure)" at bounding box center [52, 218] width 84 height 7
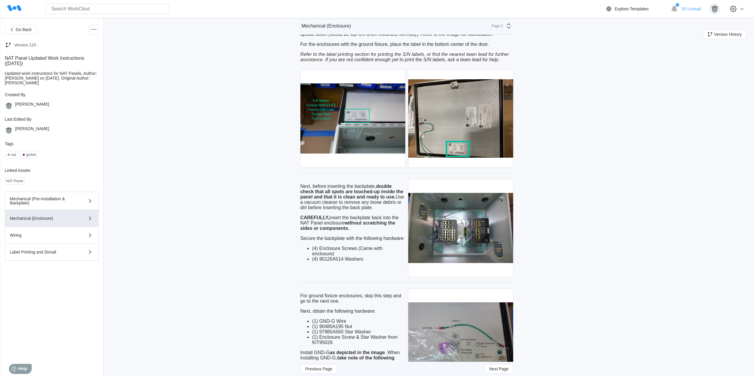
scroll to position [1333, 0]
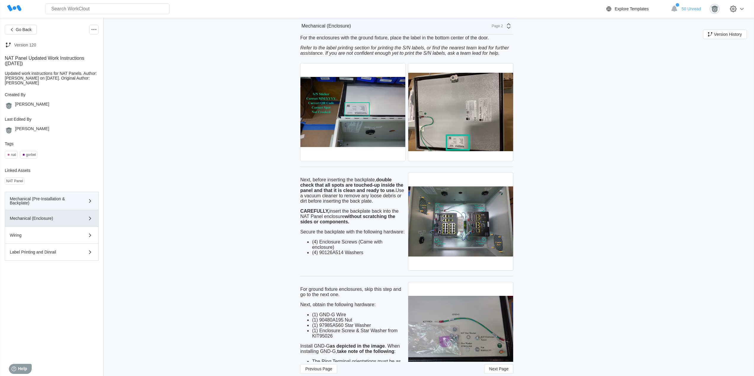
click at [44, 206] on button "Mechanical (Pre-Installation & Backplate)" at bounding box center [52, 201] width 94 height 18
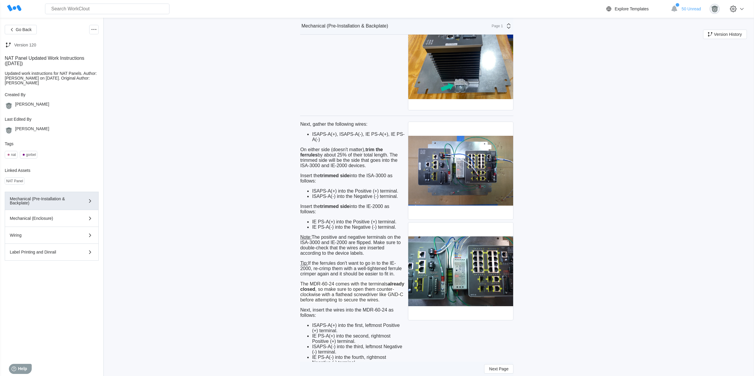
scroll to position [2271, 0]
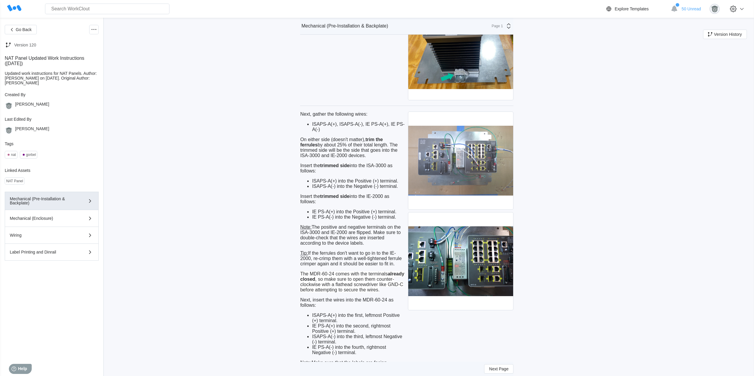
click at [484, 167] on img at bounding box center [460, 161] width 105 height 98
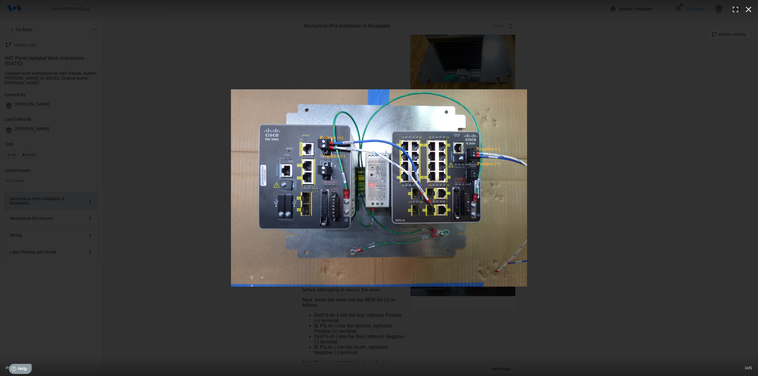
click at [749, 7] on icon "button" at bounding box center [748, 9] width 9 height 9
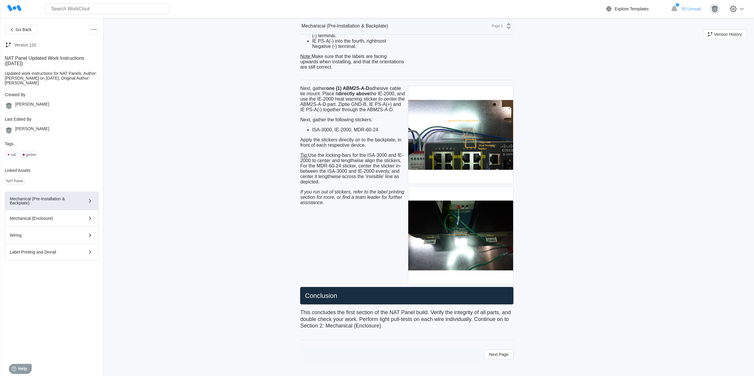
scroll to position [2583, 0]
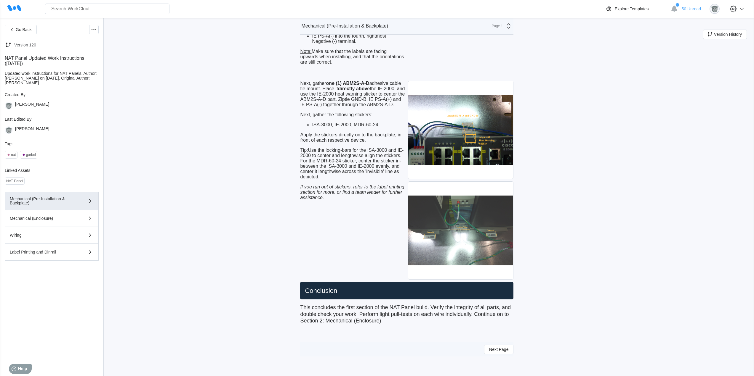
click at [483, 238] on img at bounding box center [460, 231] width 105 height 98
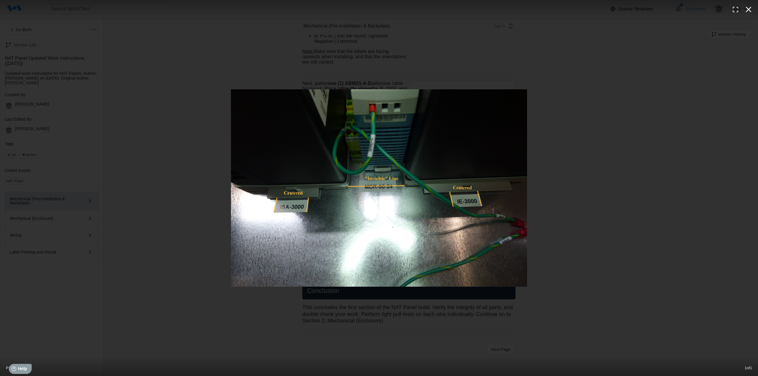
click at [752, 9] on icon "button" at bounding box center [748, 9] width 9 height 9
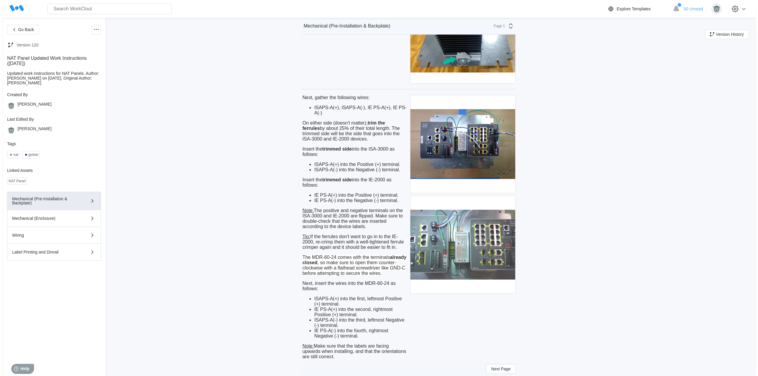
scroll to position [2286, 0]
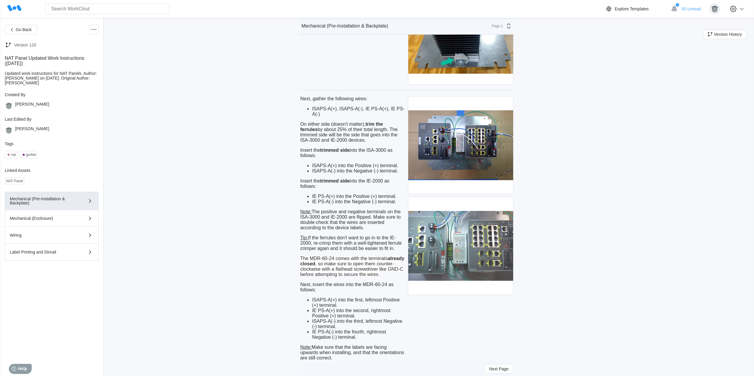
click at [471, 233] on img at bounding box center [460, 246] width 105 height 98
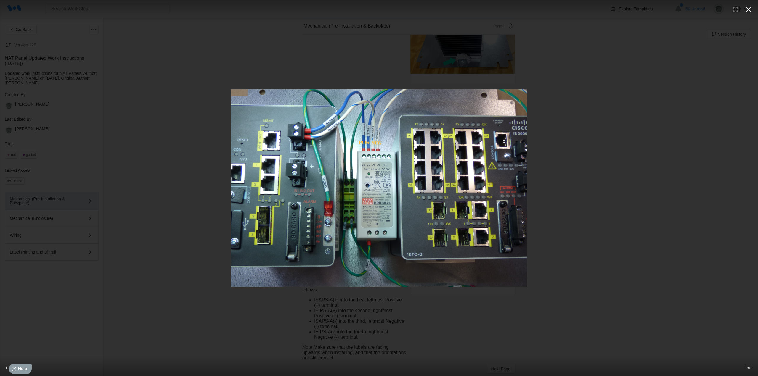
click at [748, 11] on icon "button" at bounding box center [748, 9] width 9 height 9
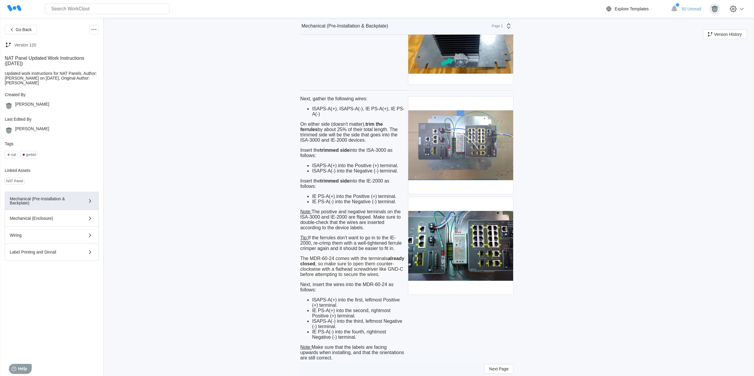
click at [488, 155] on img at bounding box center [460, 146] width 105 height 98
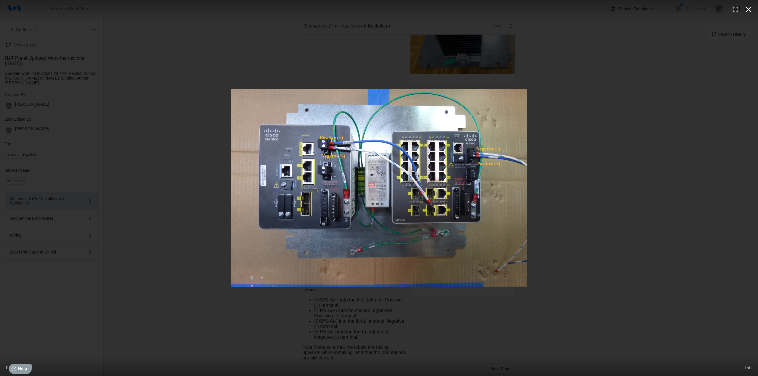
click at [750, 9] on icon "button" at bounding box center [748, 9] width 9 height 9
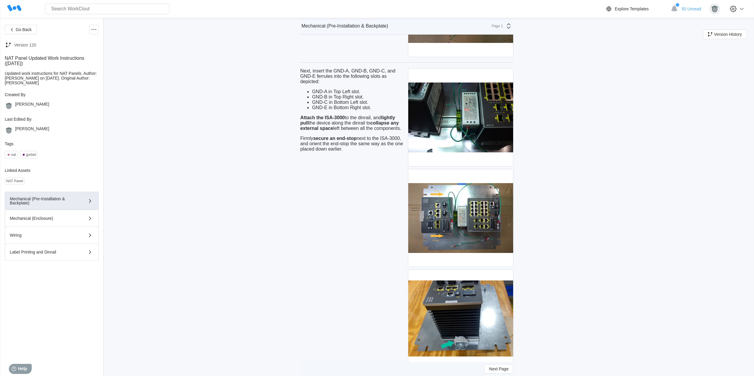
scroll to position [1990, 0]
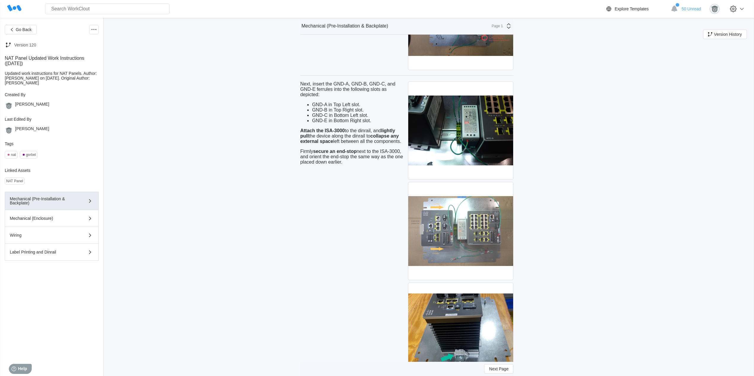
click at [451, 245] on img at bounding box center [460, 231] width 105 height 98
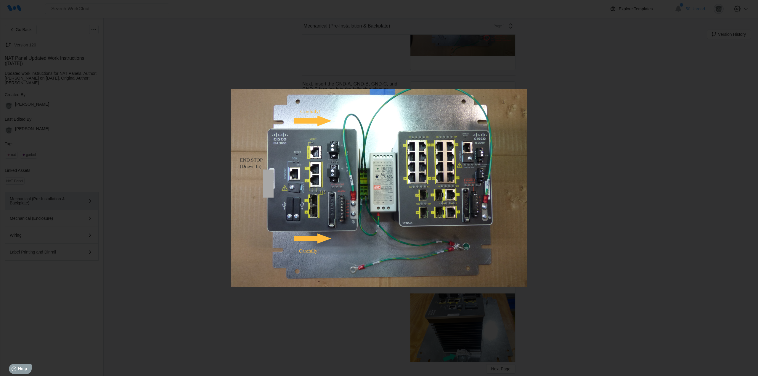
click at [749, 10] on icon "button" at bounding box center [748, 6] width 9 height 9
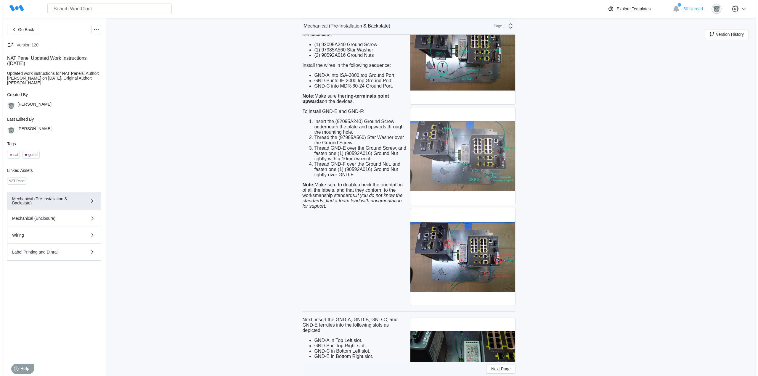
scroll to position [1744, 0]
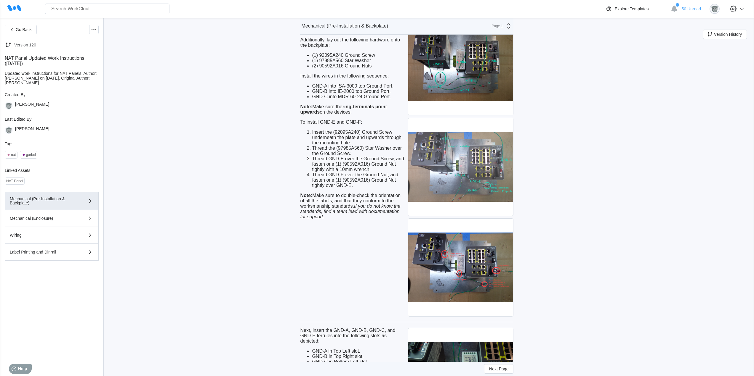
click at [488, 152] on img at bounding box center [460, 167] width 105 height 98
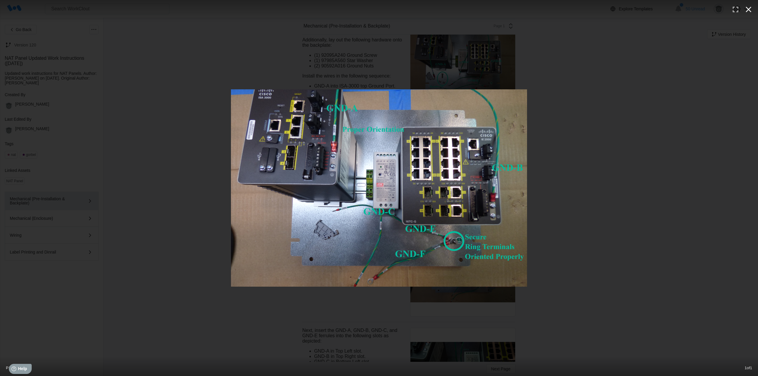
click at [751, 8] on icon "button" at bounding box center [749, 10] width 6 height 6
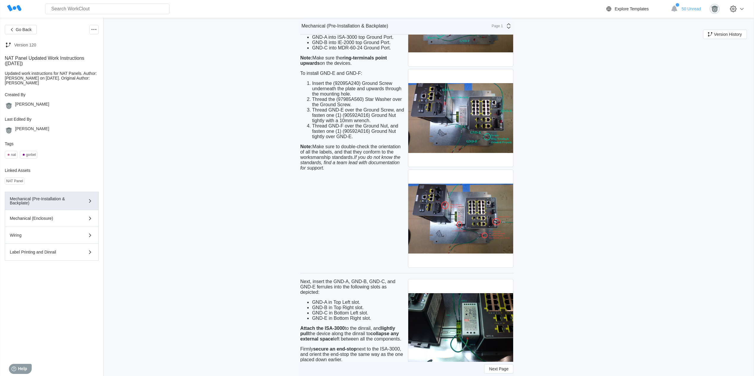
scroll to position [1793, 0]
